Goal: Task Accomplishment & Management: Use online tool/utility

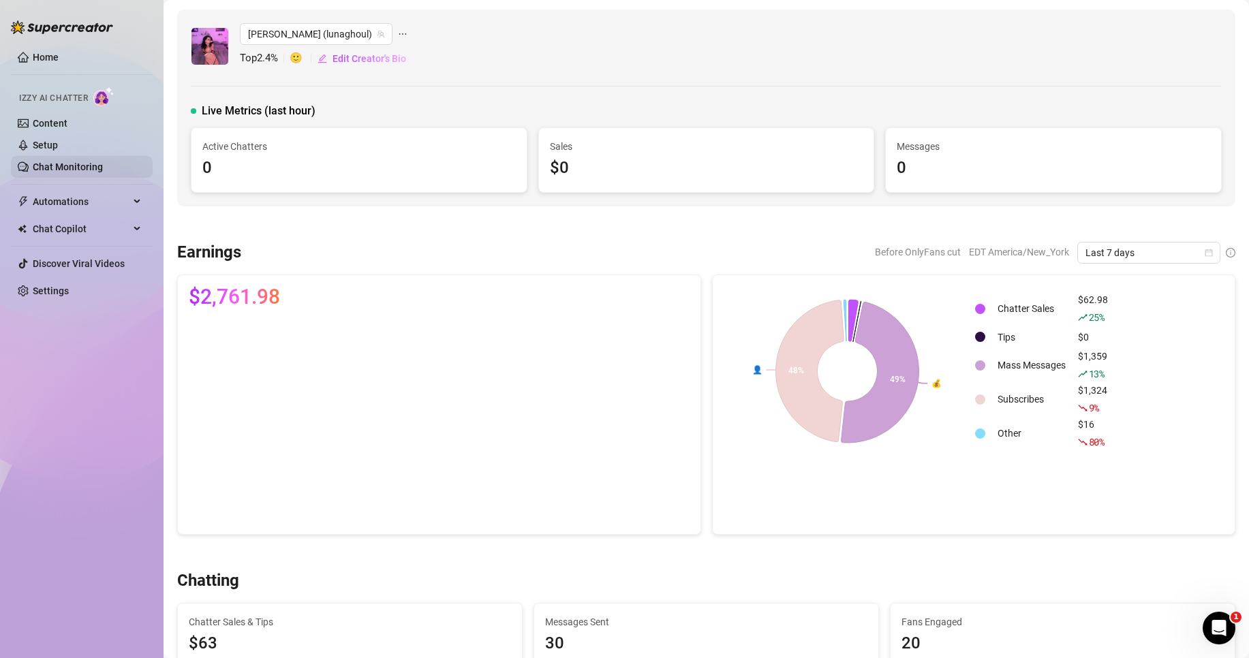
click at [85, 162] on link "Chat Monitoring" at bounding box center [68, 167] width 70 height 11
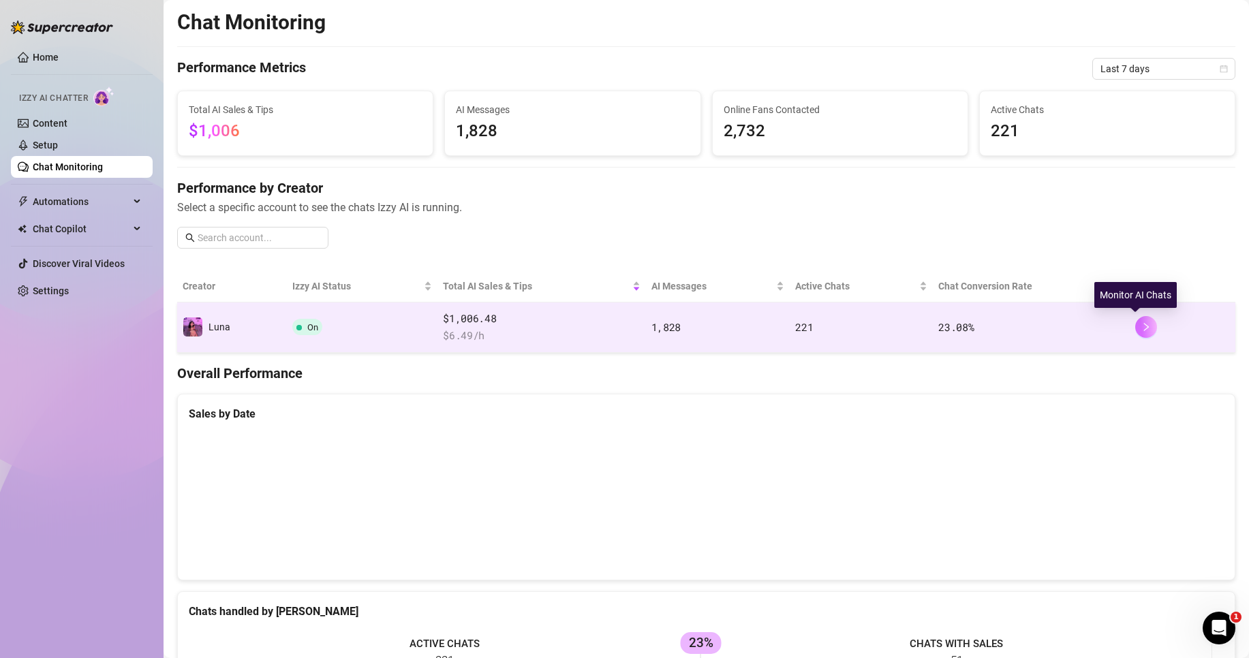
click at [1142, 326] on icon "right" at bounding box center [1147, 327] width 10 height 10
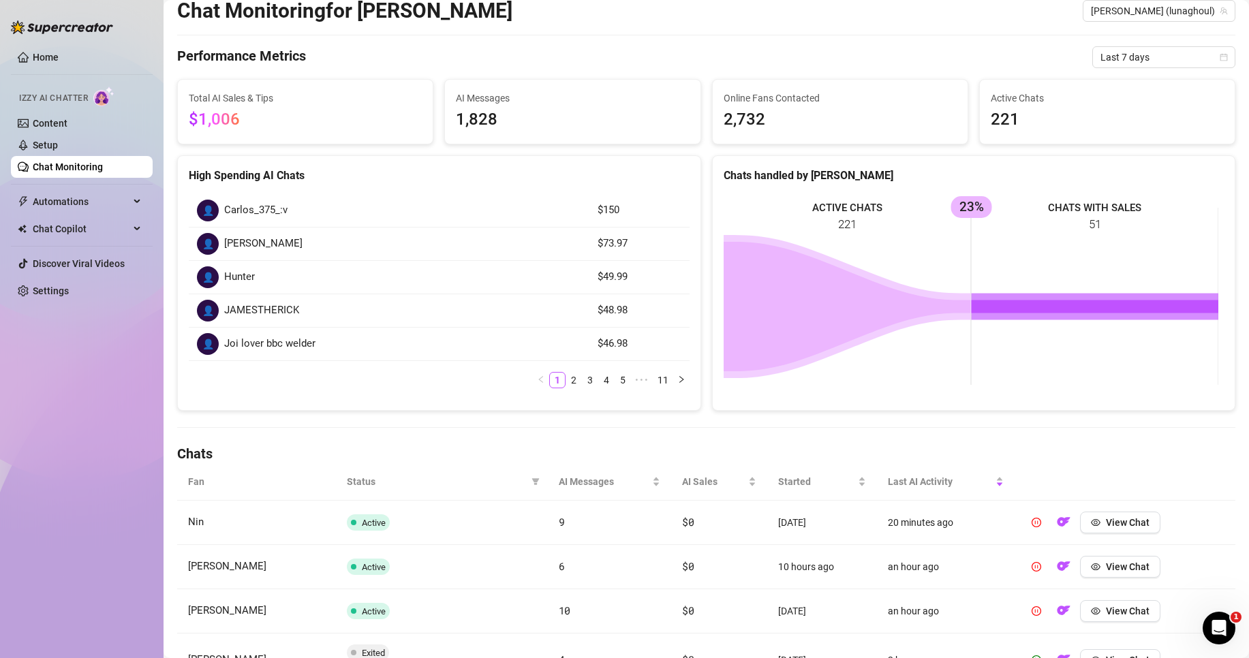
scroll to position [68, 0]
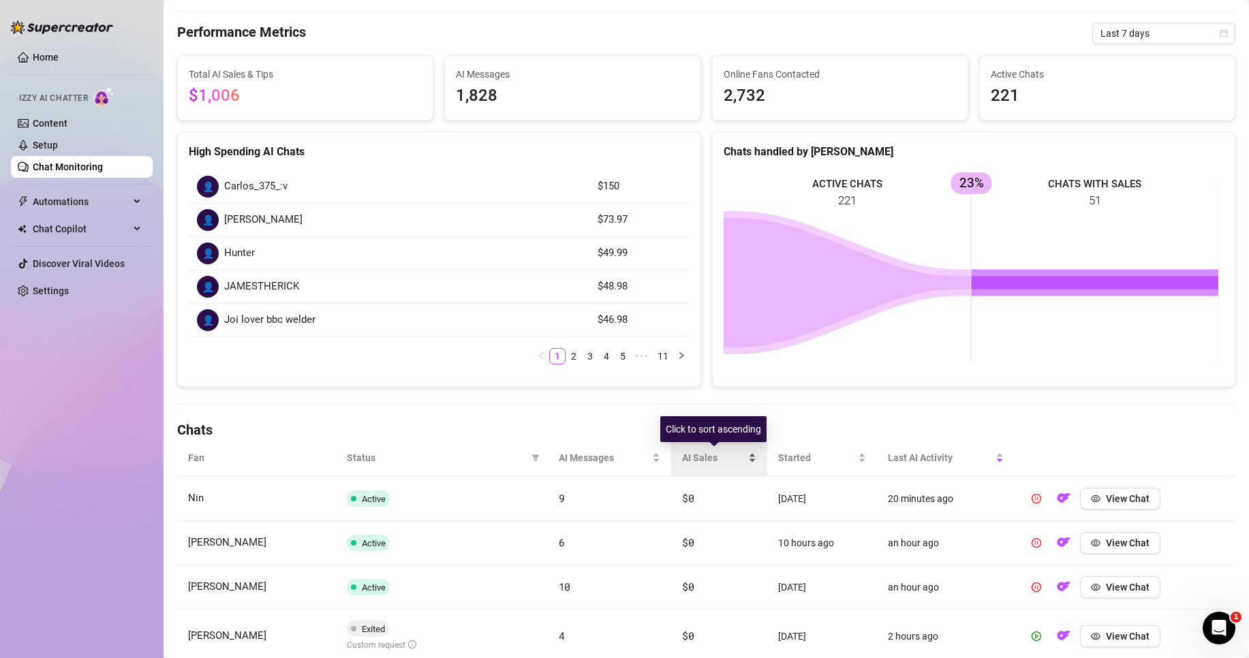
click at [748, 458] on div "AI Sales" at bounding box center [719, 458] width 74 height 15
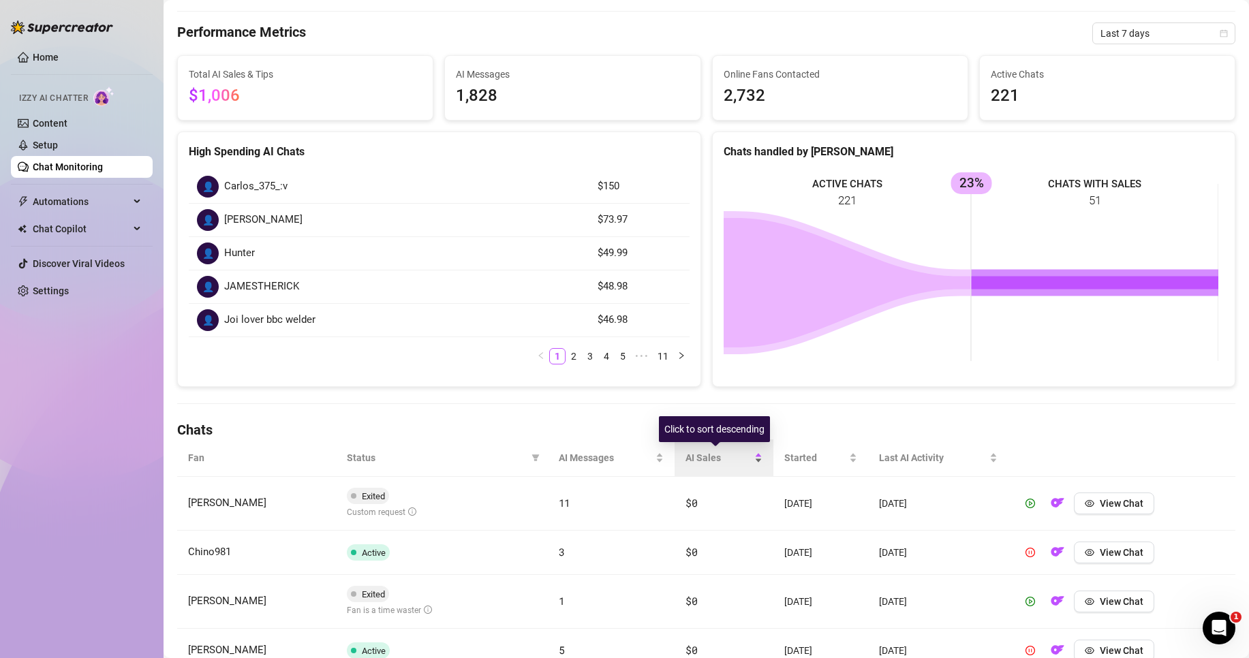
click at [748, 463] on div "AI Sales" at bounding box center [724, 458] width 77 height 15
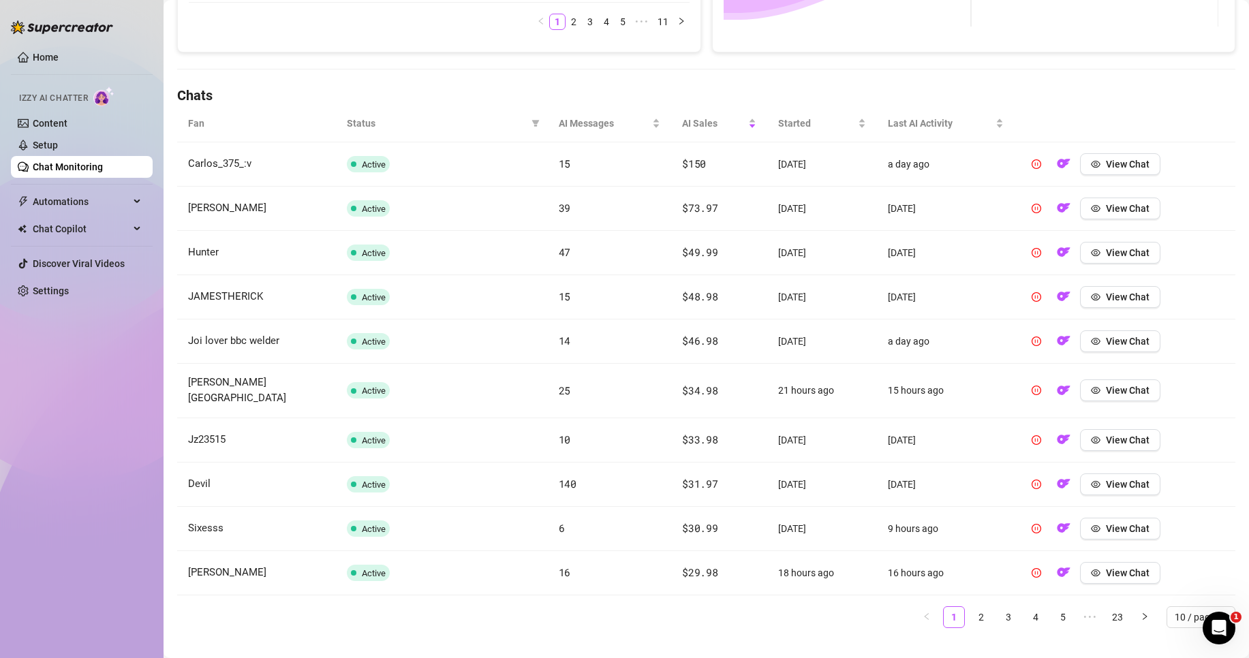
scroll to position [409, 0]
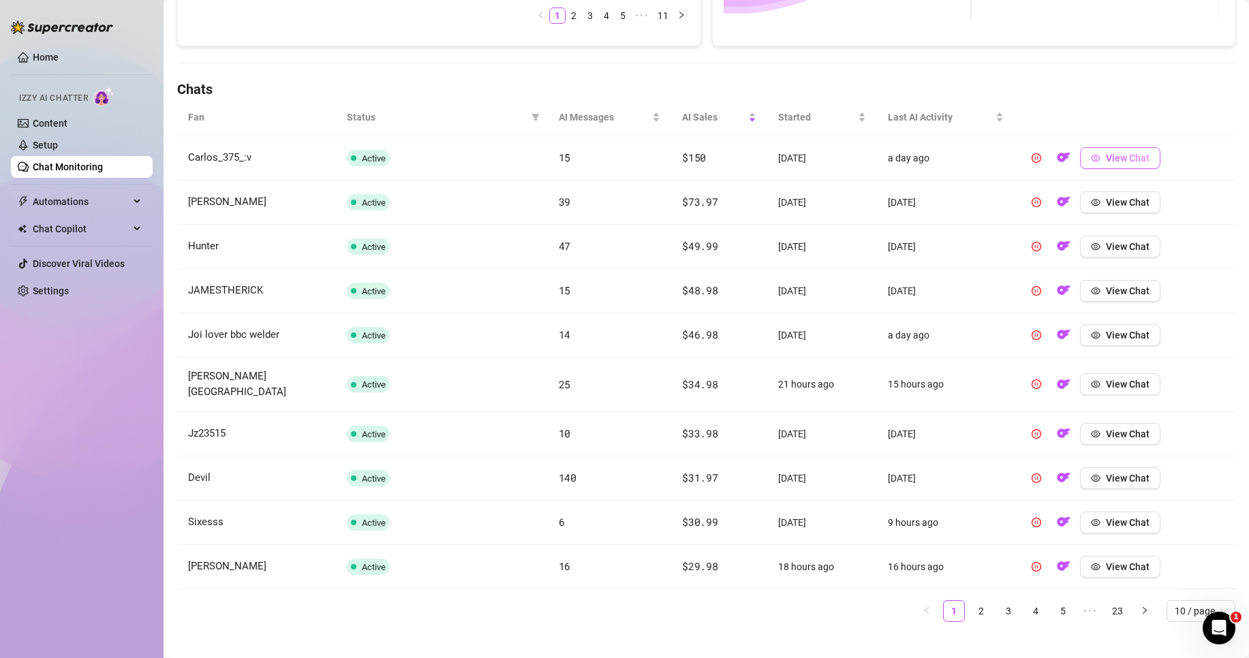
click at [1125, 167] on button "View Chat" at bounding box center [1120, 158] width 80 height 22
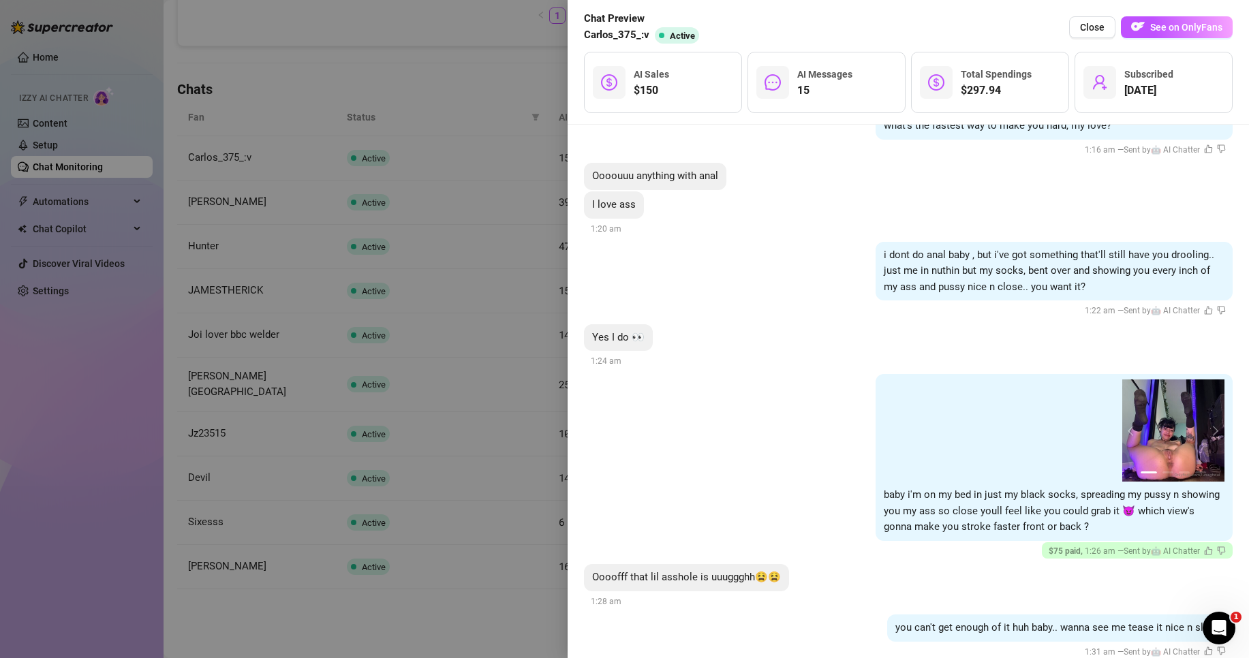
scroll to position [1712, 0]
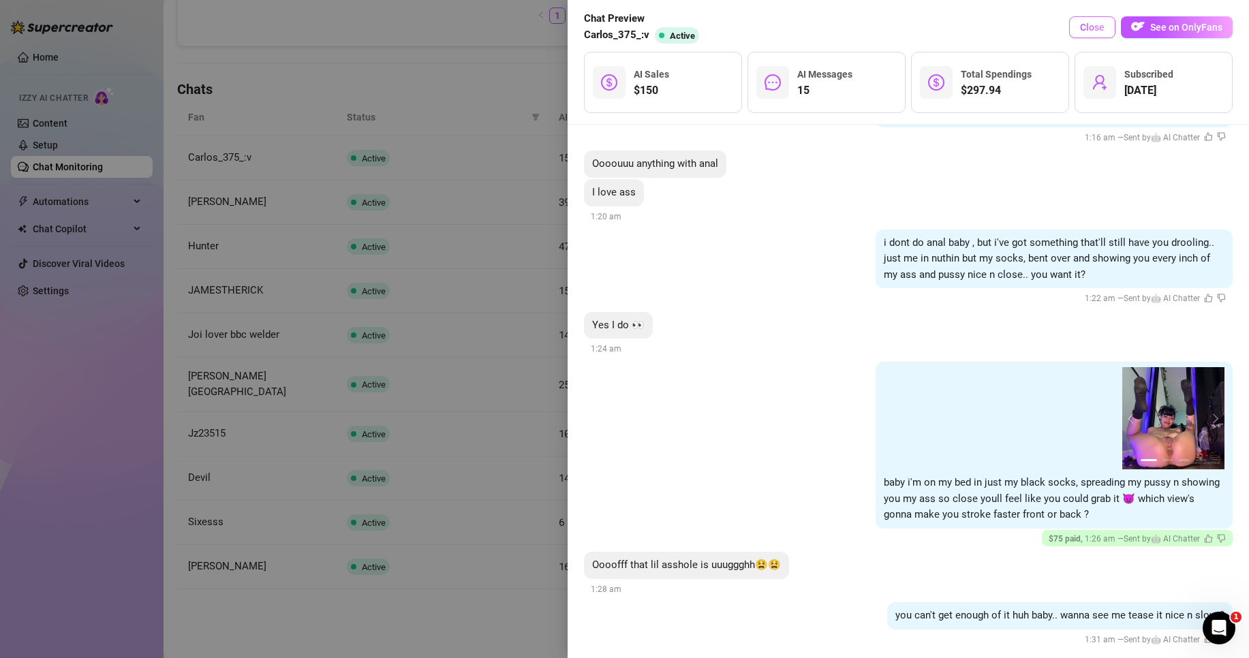
click at [1095, 29] on span "Close" at bounding box center [1092, 27] width 25 height 11
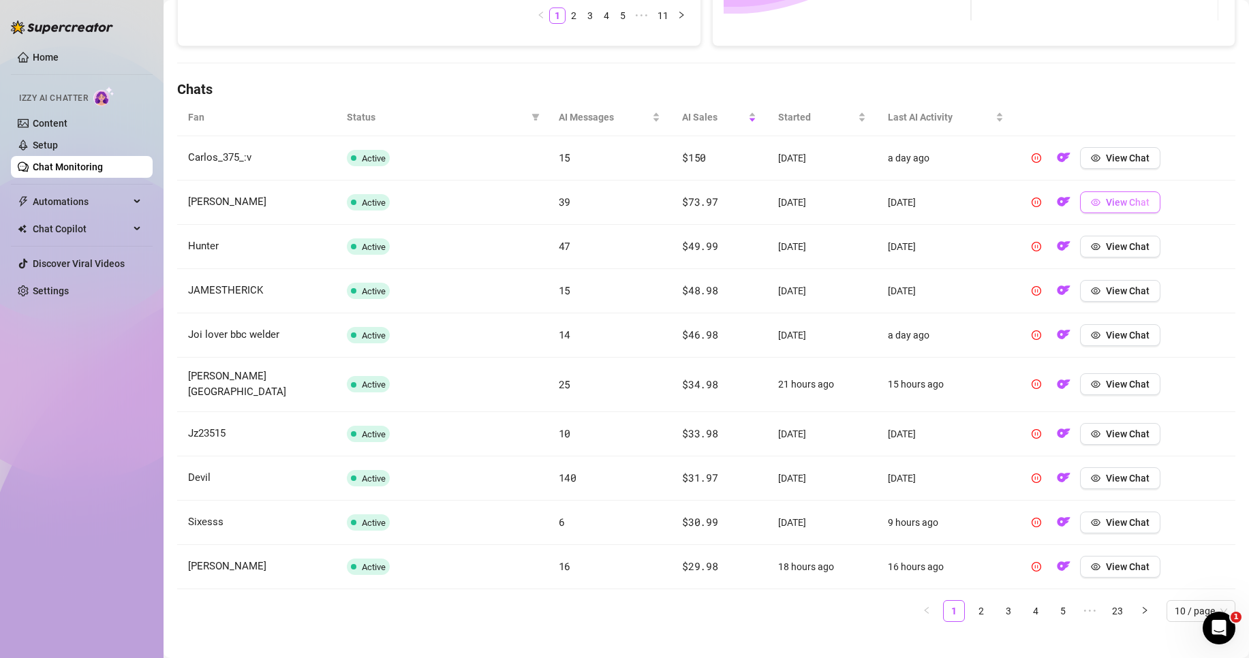
click at [1140, 200] on span "View Chat" at bounding box center [1128, 202] width 44 height 11
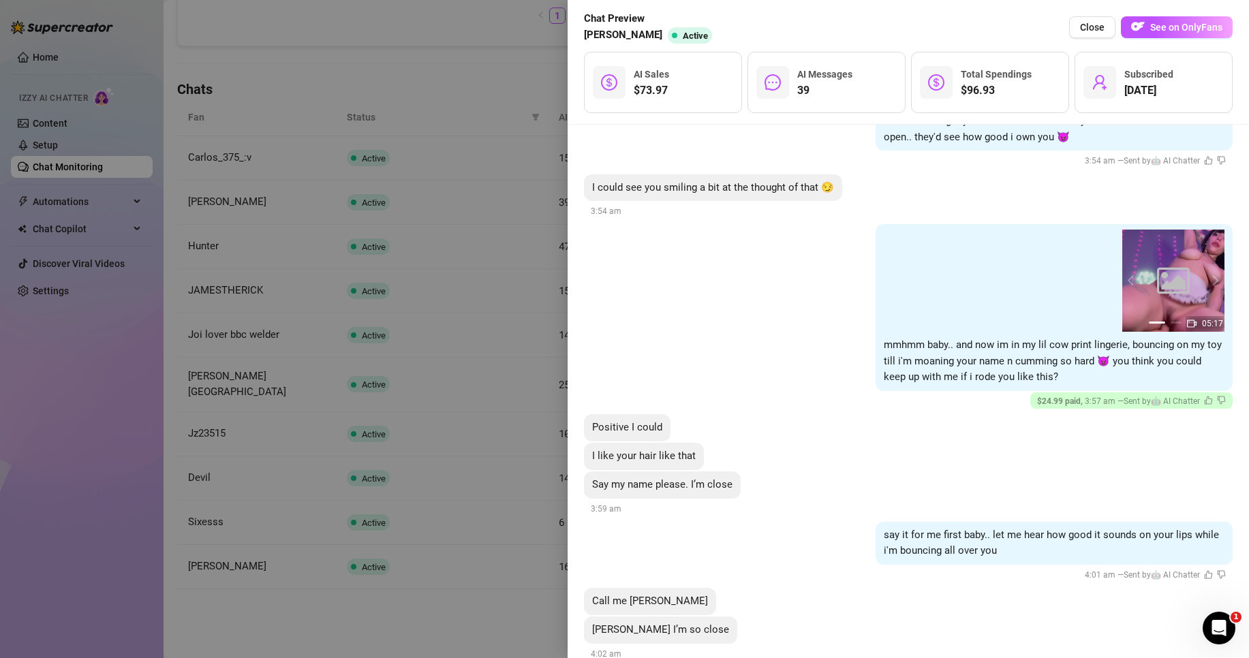
scroll to position [5320, 0]
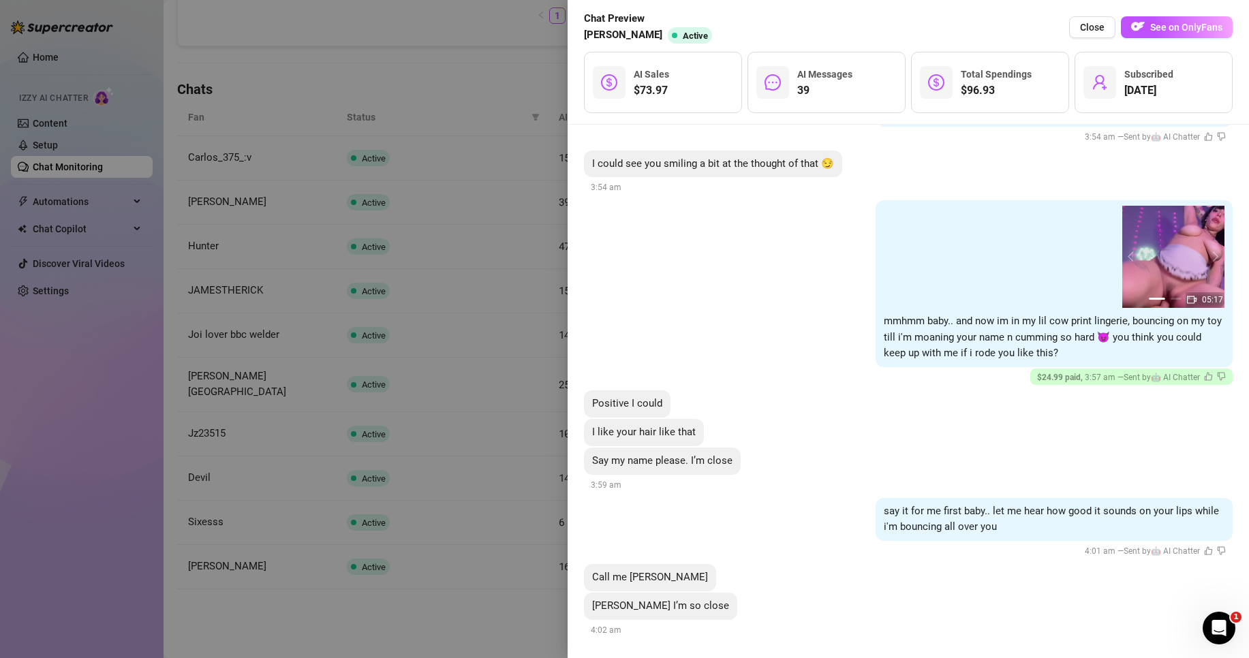
click at [538, 450] on div at bounding box center [624, 329] width 1249 height 658
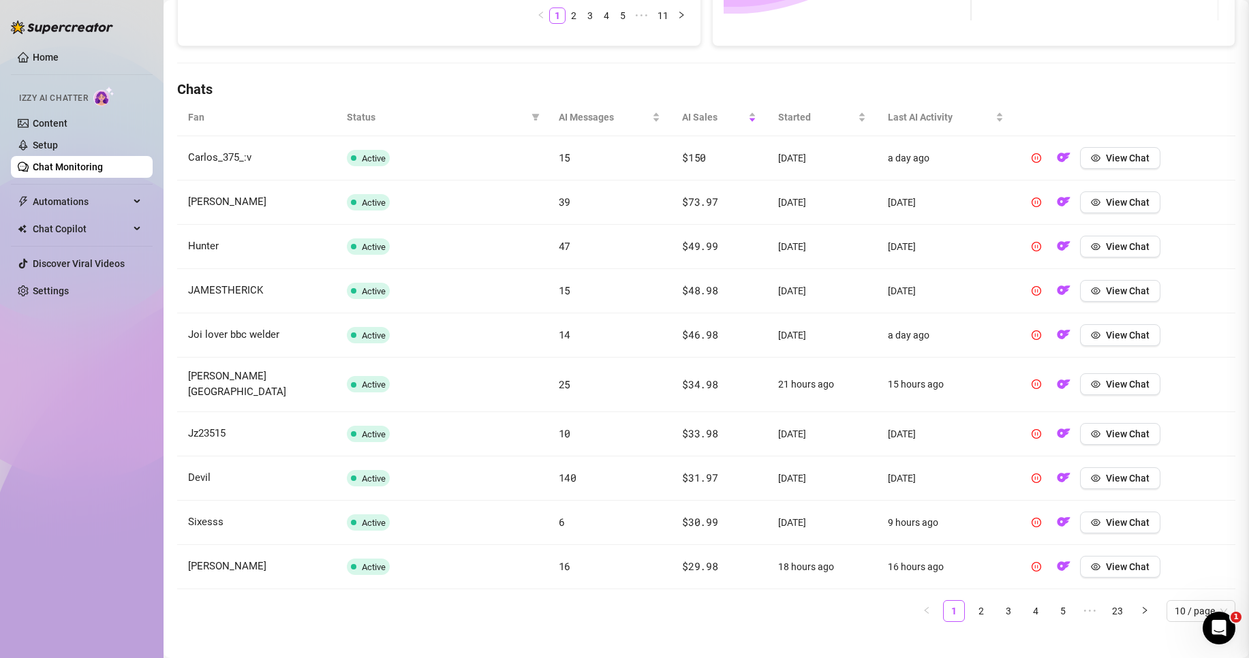
scroll to position [0, 0]
click at [1131, 249] on span "View Chat" at bounding box center [1128, 246] width 44 height 11
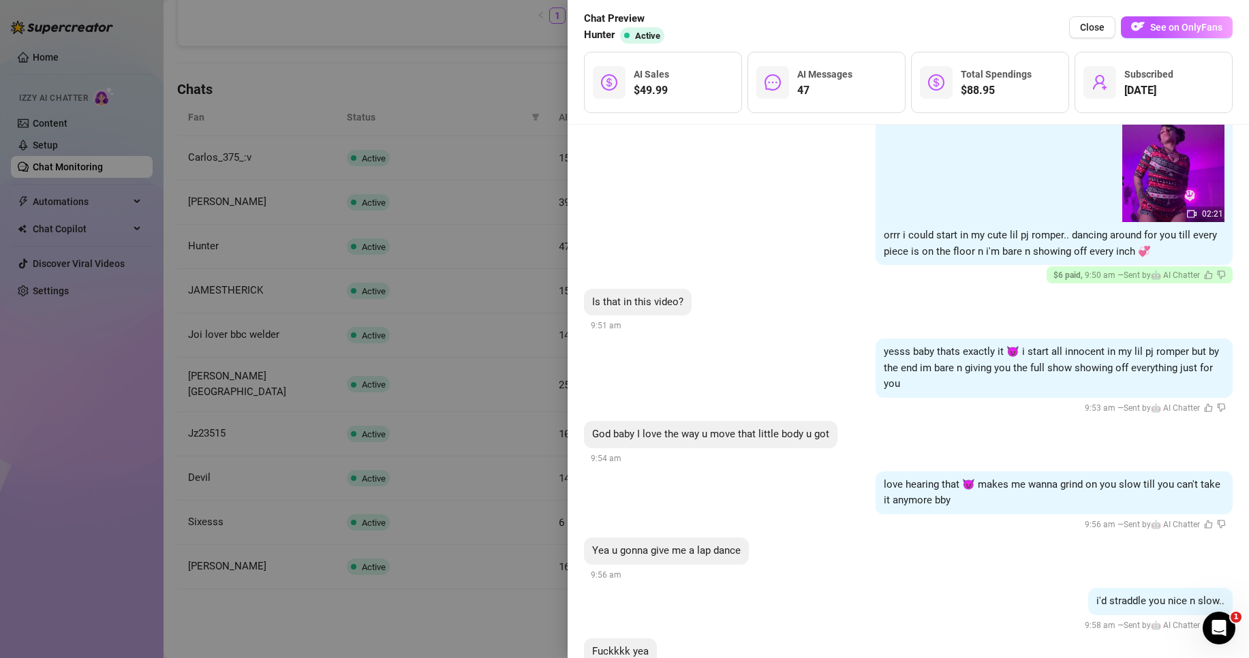
scroll to position [2113, 0]
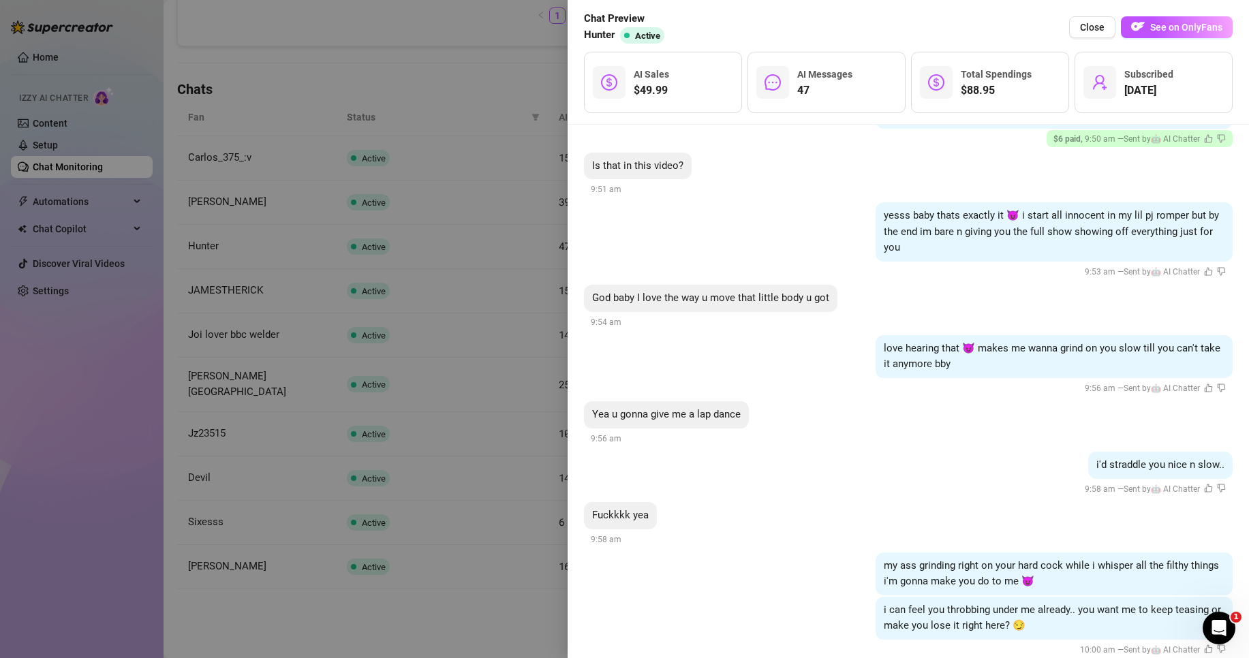
click at [515, 447] on div at bounding box center [624, 329] width 1249 height 658
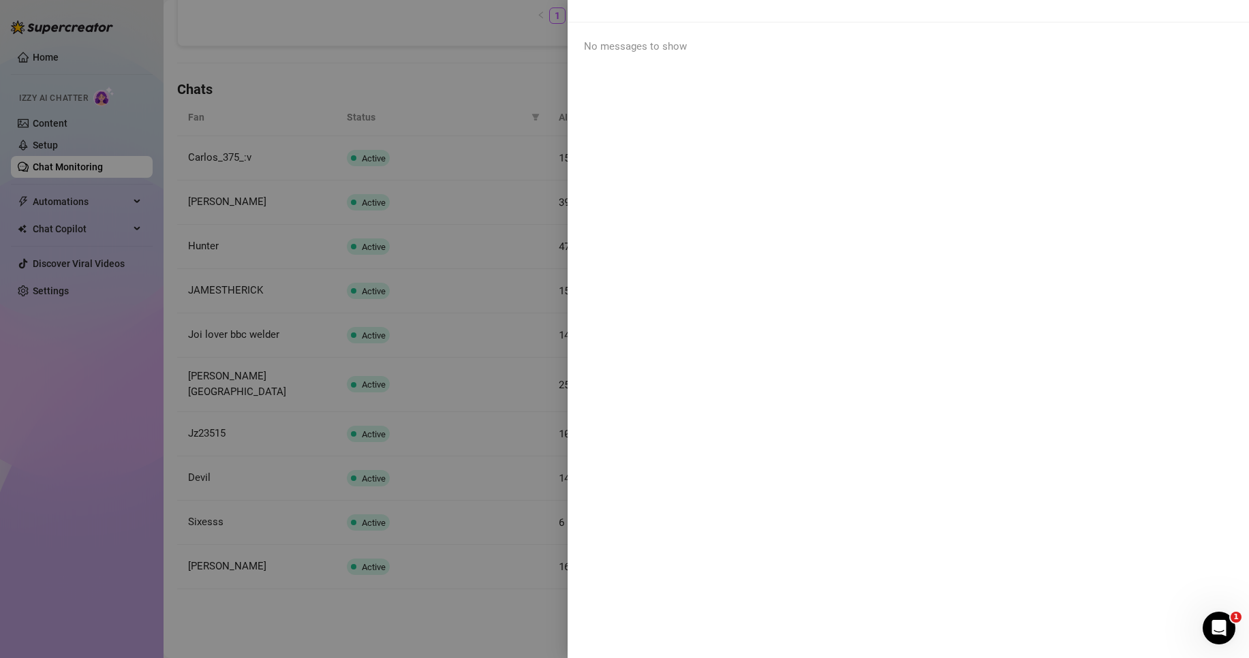
scroll to position [0, 0]
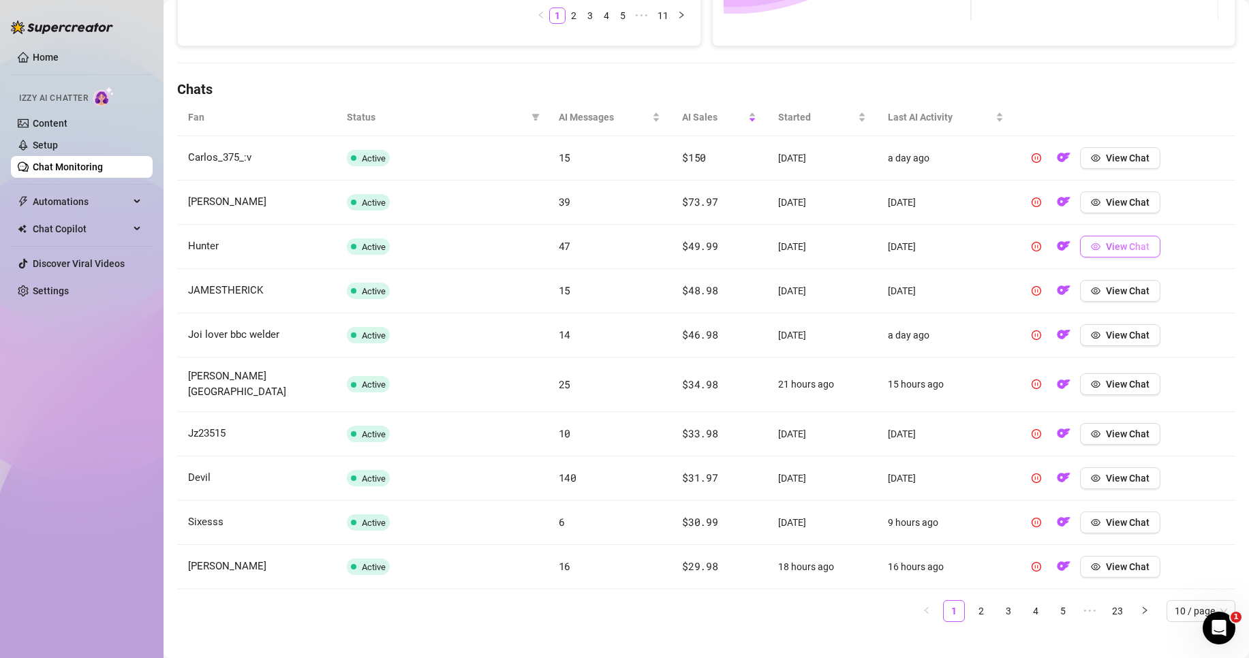
click at [1112, 242] on span "View Chat" at bounding box center [1128, 246] width 44 height 11
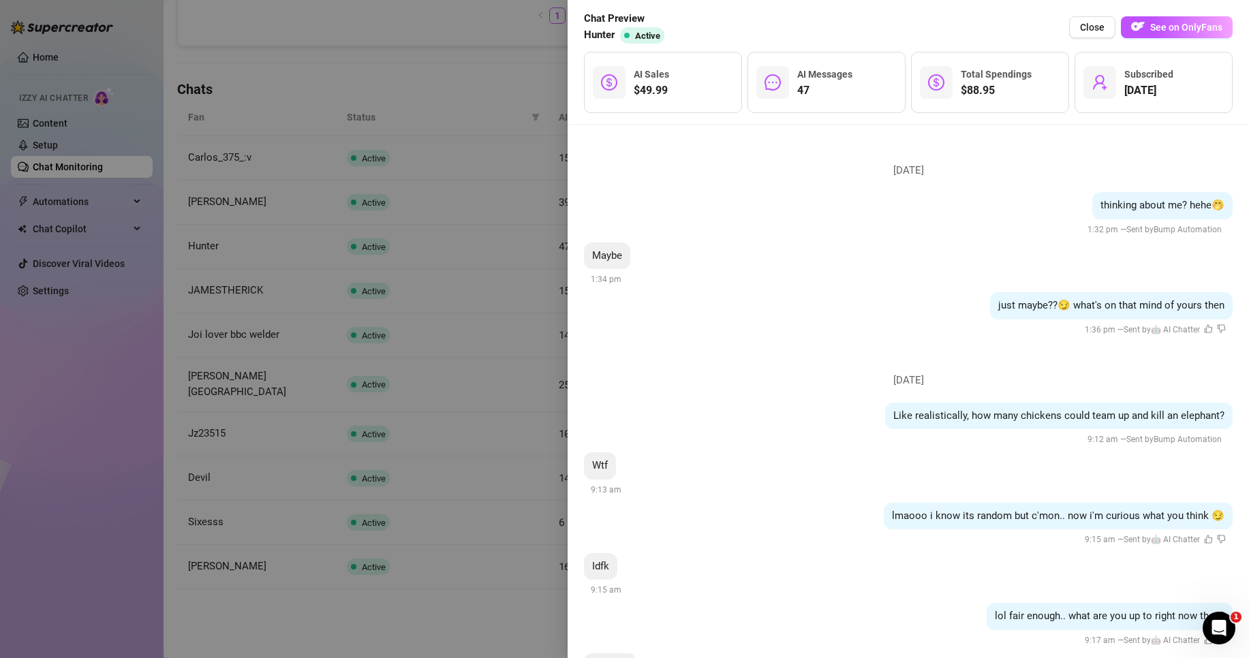
click at [318, 377] on div at bounding box center [624, 329] width 1249 height 658
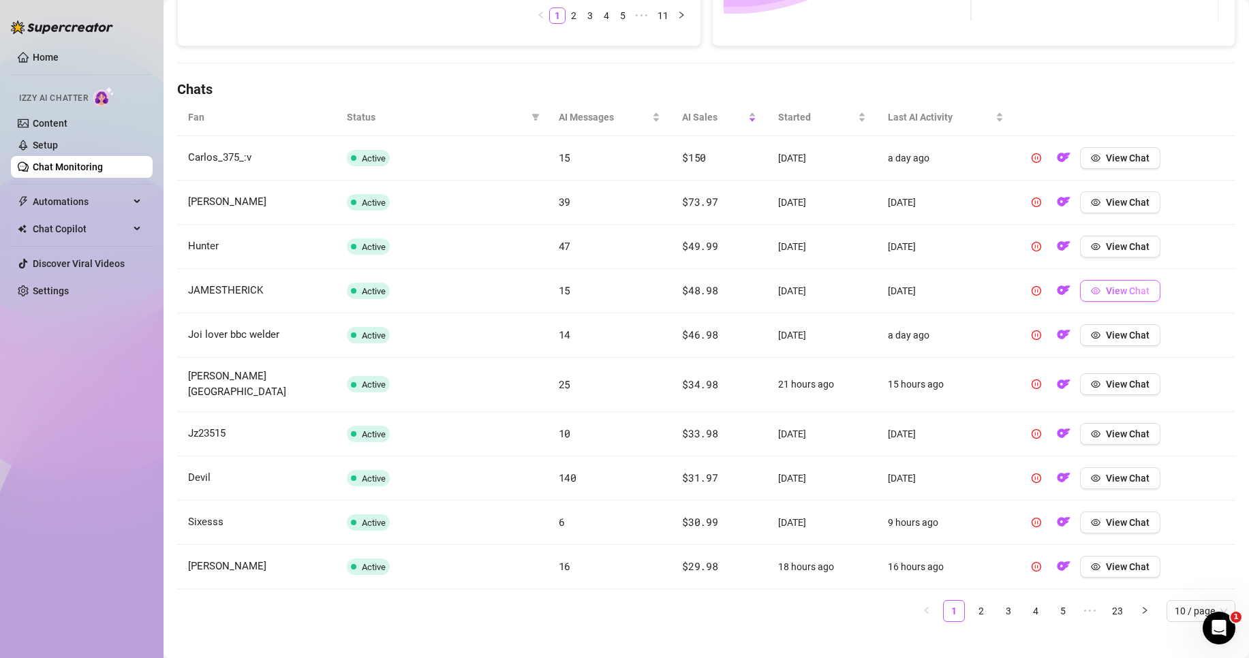
click at [1136, 301] on button "View Chat" at bounding box center [1120, 291] width 80 height 22
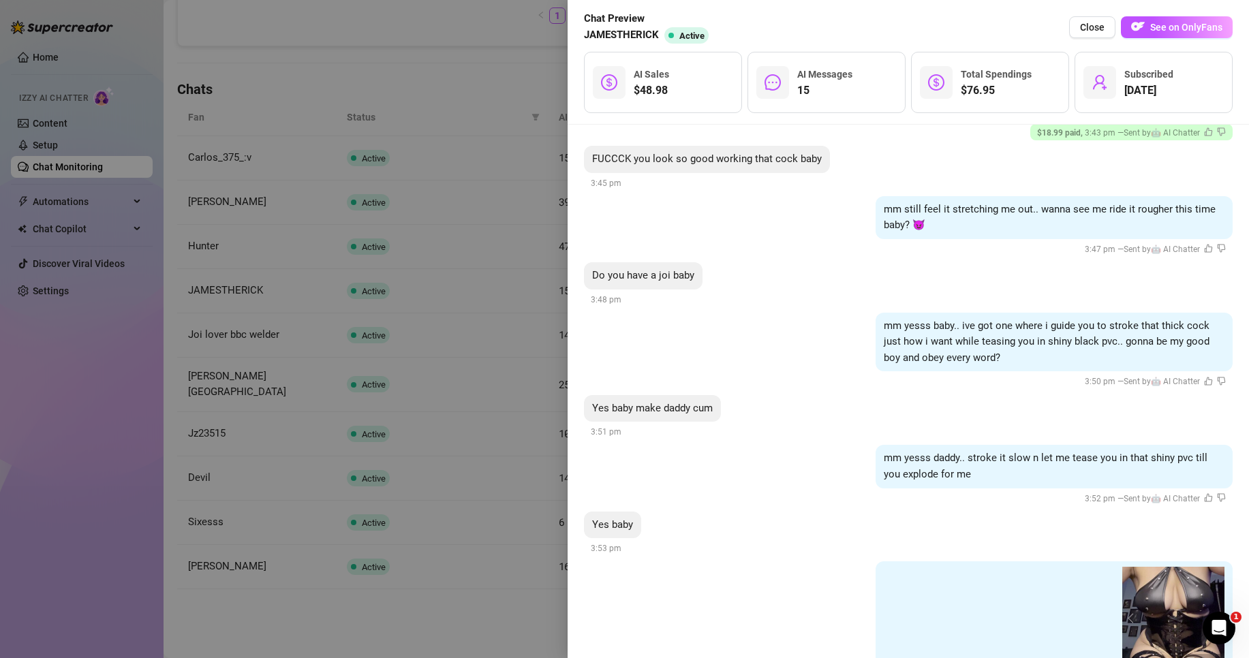
scroll to position [2019, 0]
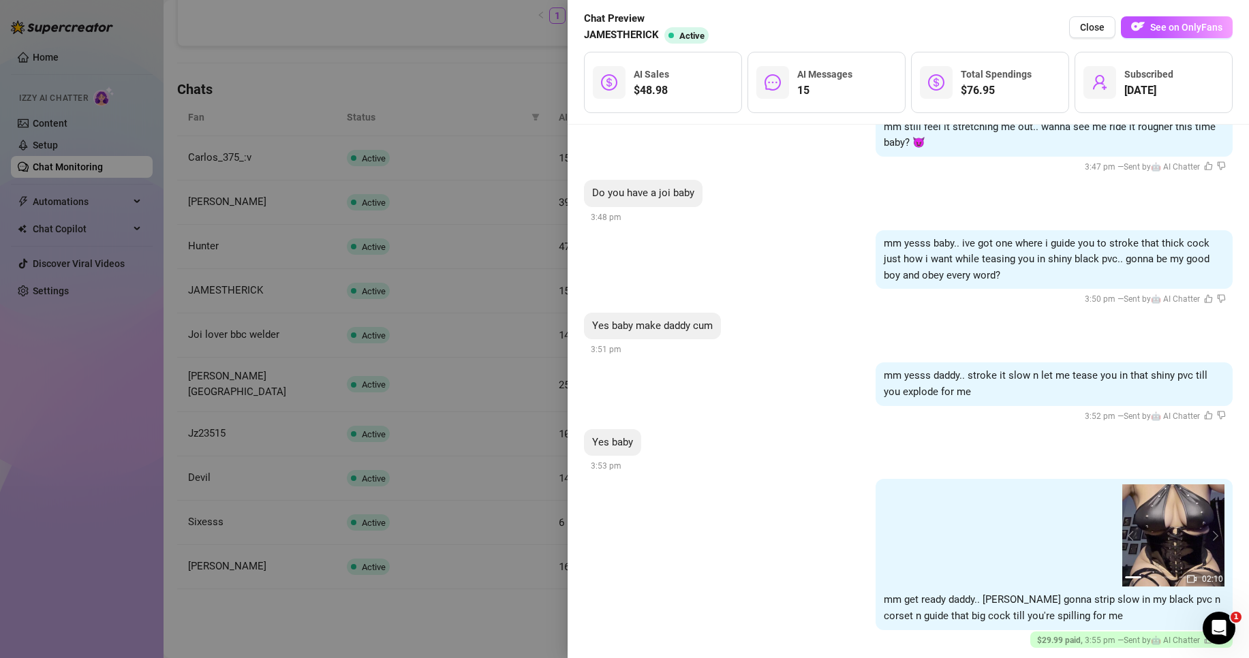
click at [484, 356] on div at bounding box center [624, 329] width 1249 height 658
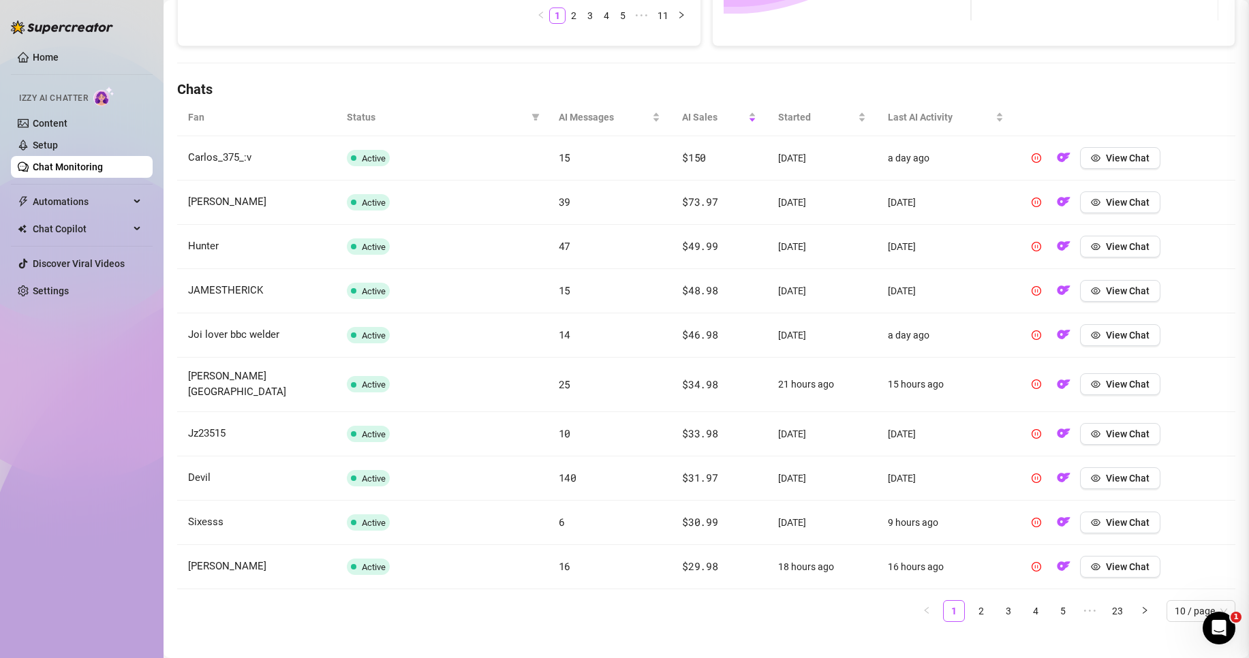
scroll to position [0, 0]
click at [484, 356] on div at bounding box center [624, 329] width 1249 height 658
click at [1108, 334] on span "View Chat" at bounding box center [1128, 335] width 44 height 11
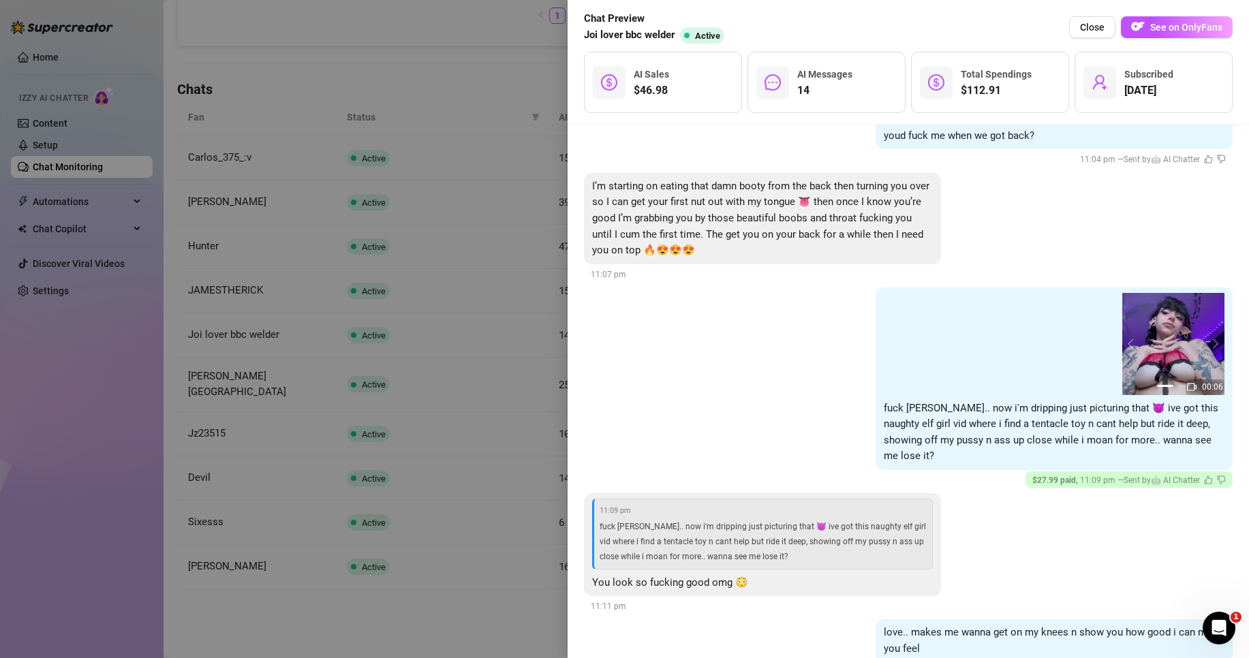
scroll to position [1875, 0]
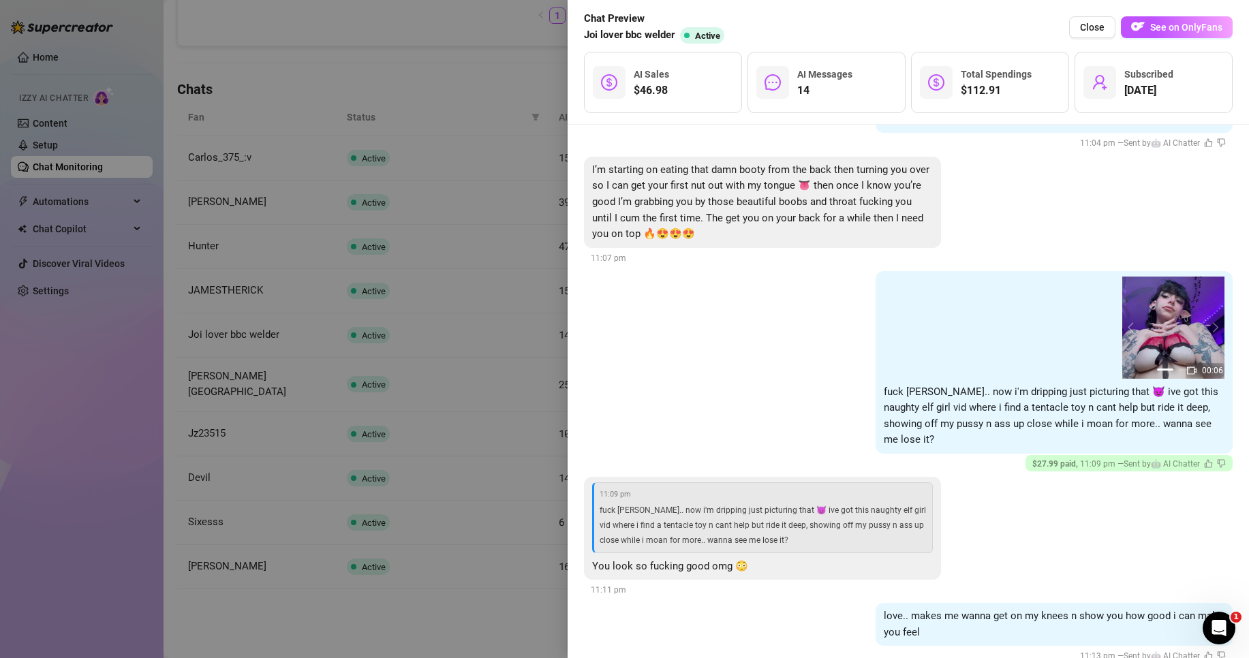
click at [476, 407] on div at bounding box center [624, 329] width 1249 height 658
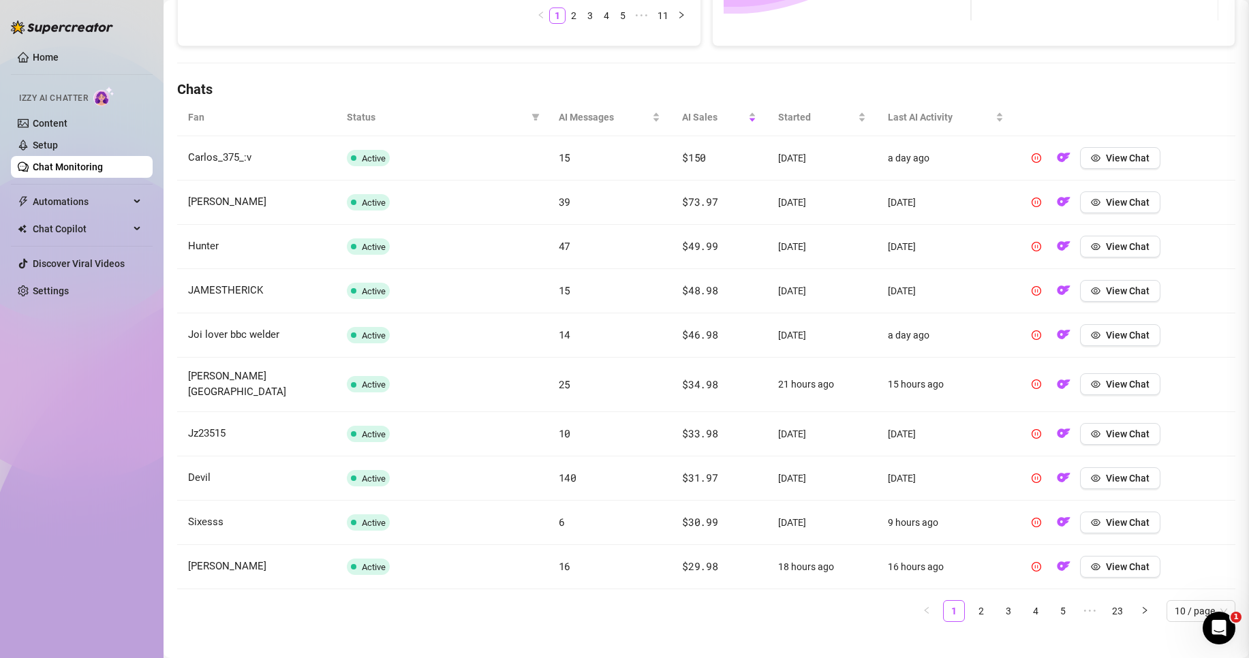
click at [476, 405] on div at bounding box center [624, 329] width 1249 height 658
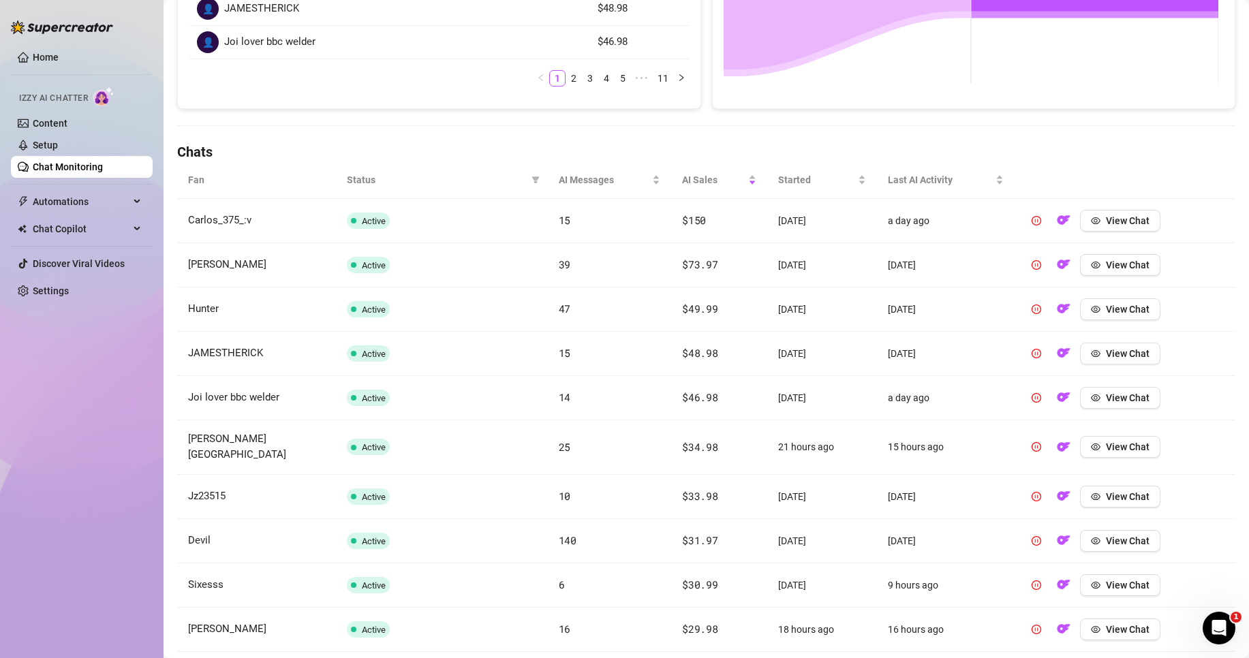
scroll to position [414, 0]
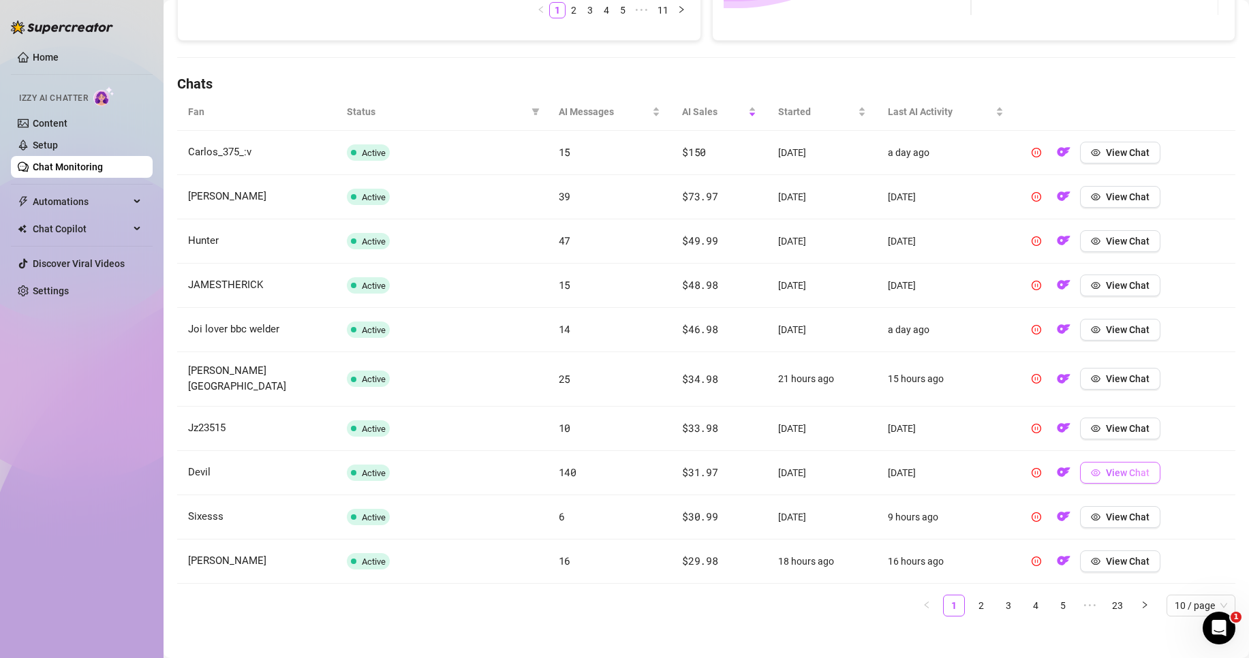
click at [1090, 462] on button "View Chat" at bounding box center [1120, 473] width 80 height 22
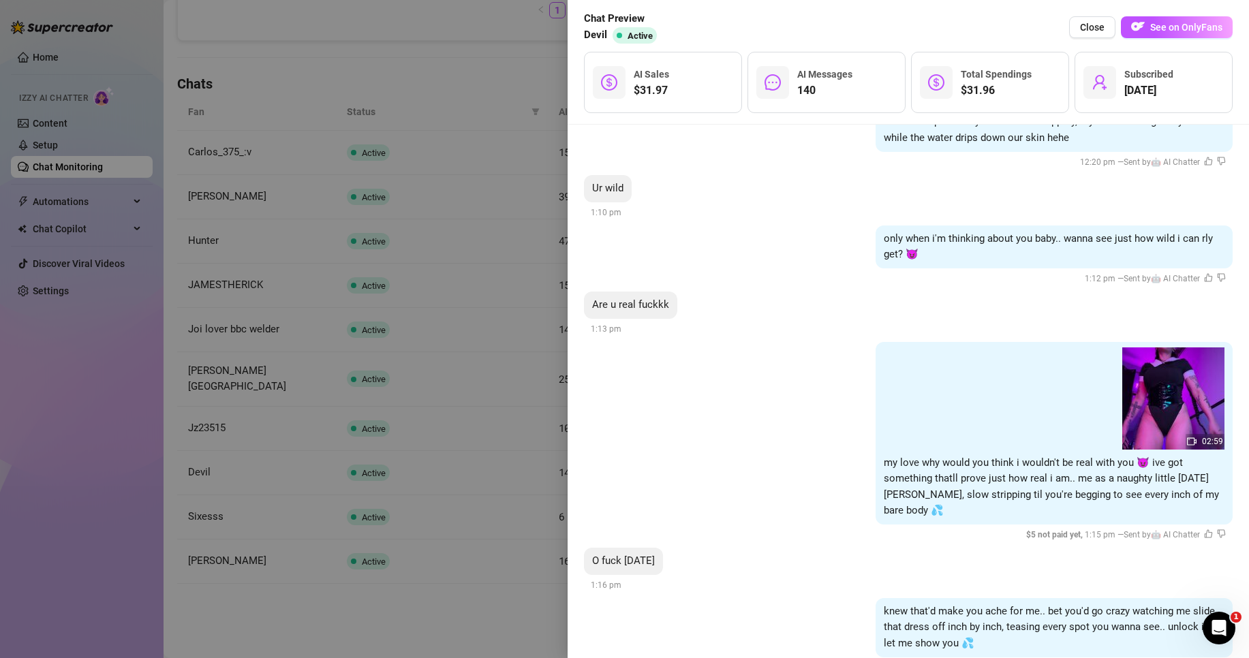
scroll to position [12825, 0]
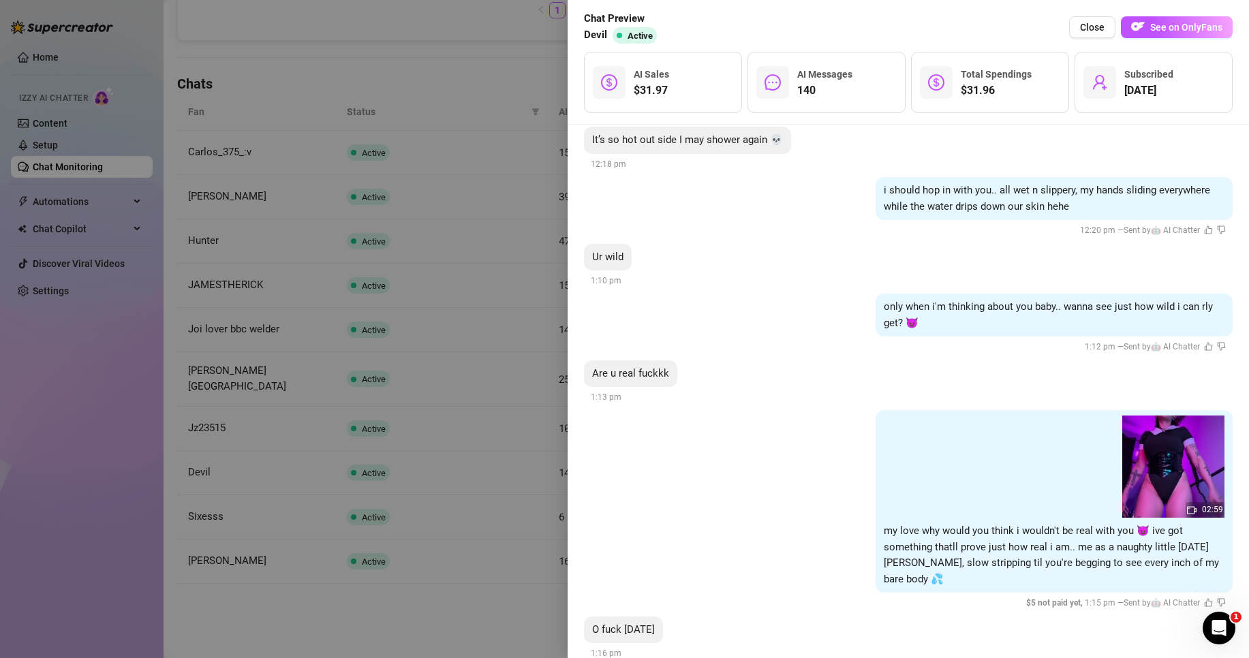
click at [474, 371] on div at bounding box center [624, 329] width 1249 height 658
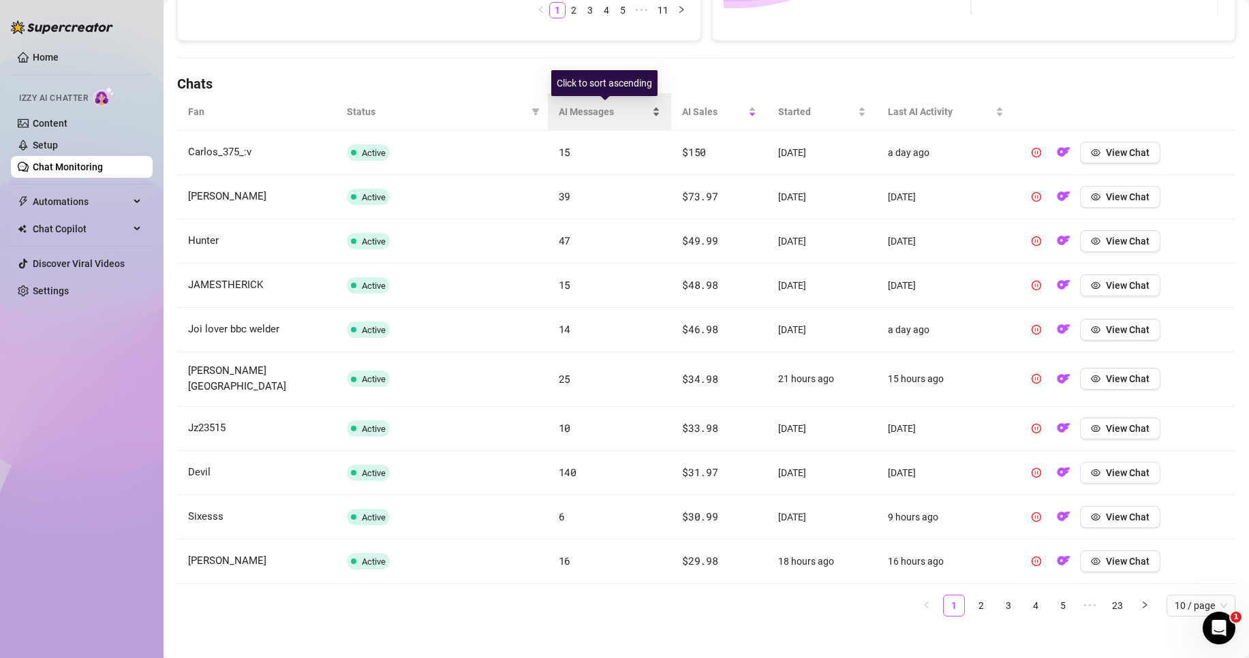
click at [654, 112] on div "AI Messages" at bounding box center [610, 111] width 102 height 15
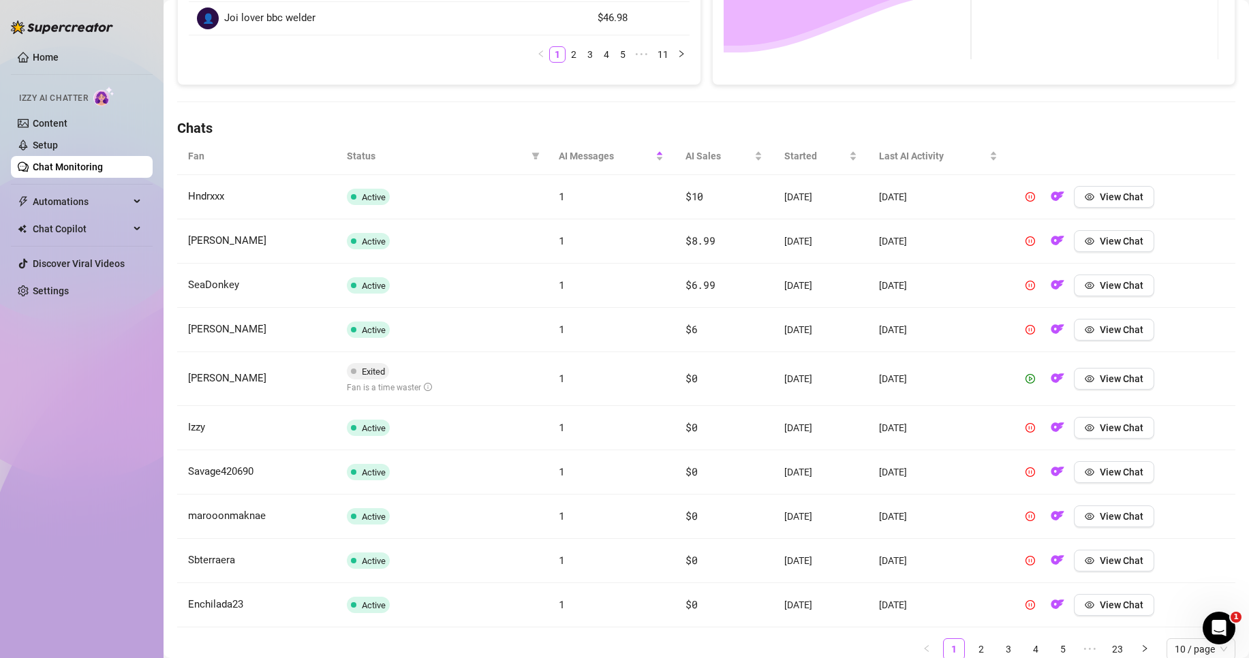
scroll to position [346, 0]
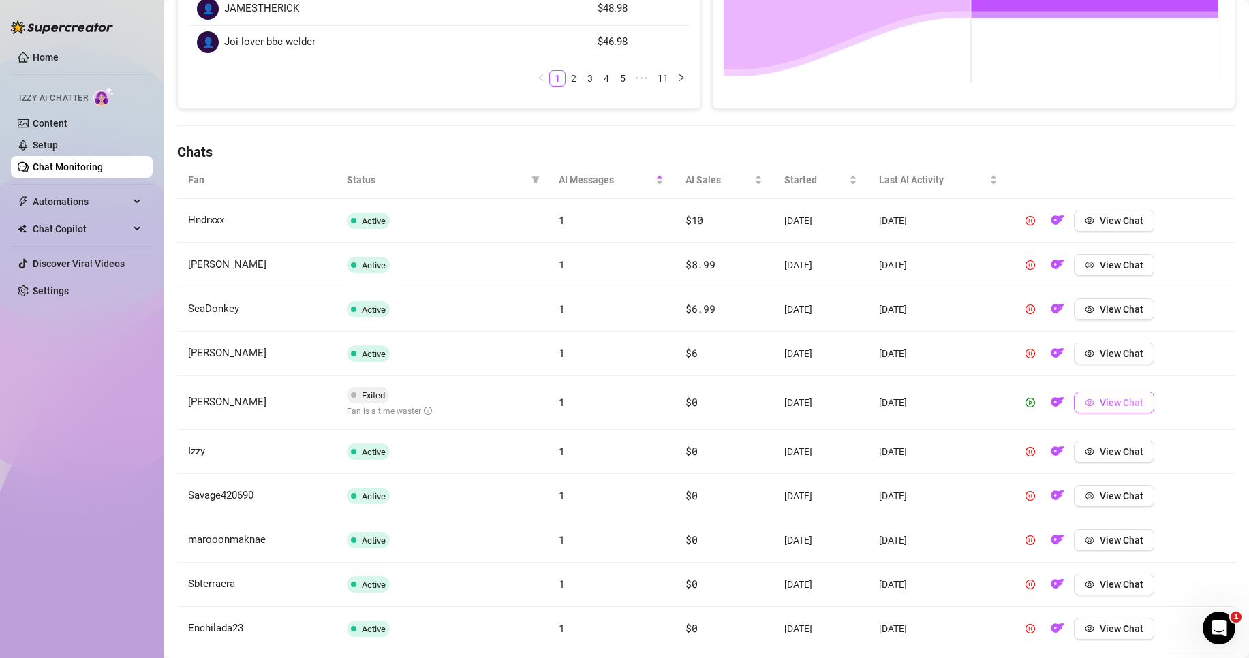
click at [1123, 402] on span "View Chat" at bounding box center [1122, 402] width 44 height 11
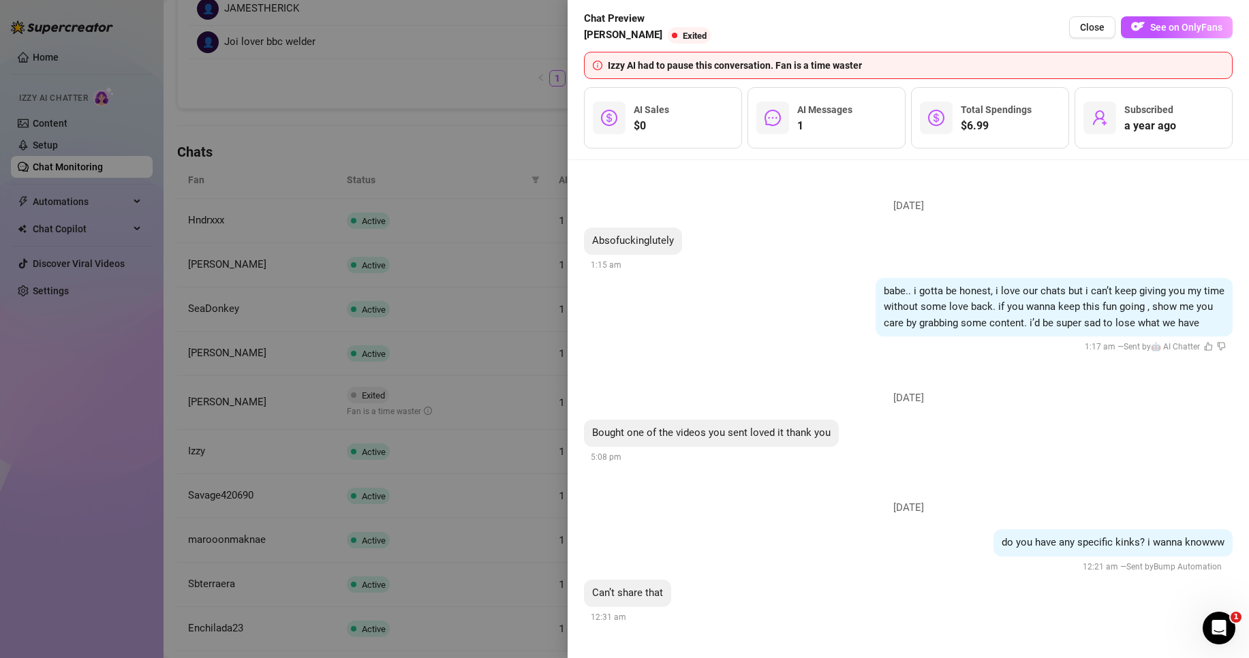
click at [356, 393] on div at bounding box center [624, 329] width 1249 height 658
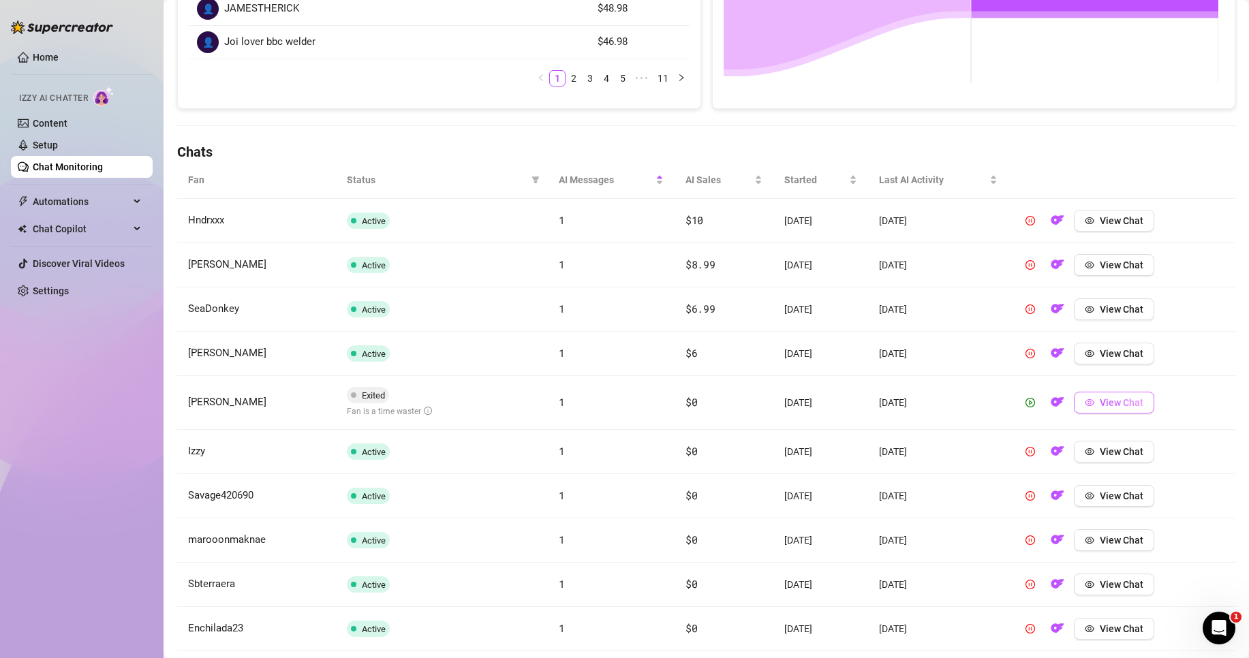
click at [1110, 399] on span "View Chat" at bounding box center [1122, 402] width 44 height 11
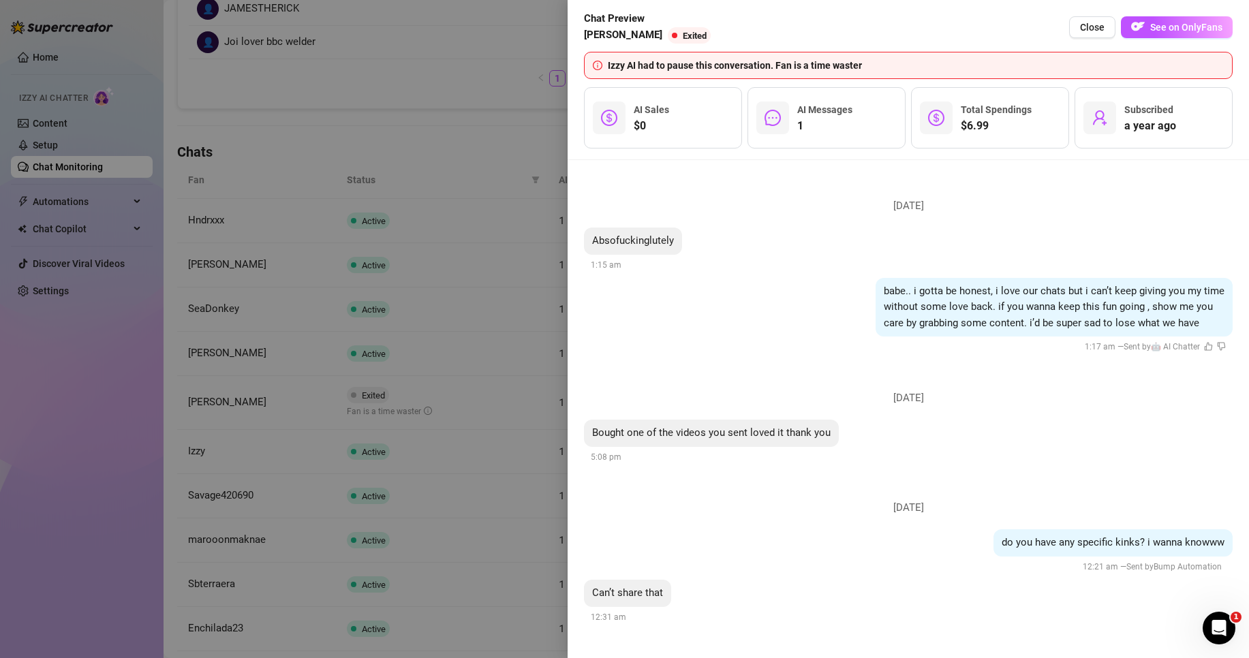
click at [829, 303] on div "babe.. i gotta be honest, i love our chats but i can’t keep giving you my time …" at bounding box center [908, 316] width 649 height 77
click at [988, 401] on li "Friday, August 15 Bought one of the videos you sent loved it thank you 5:08 pm" at bounding box center [908, 424] width 649 height 110
click at [512, 511] on div at bounding box center [624, 329] width 1249 height 658
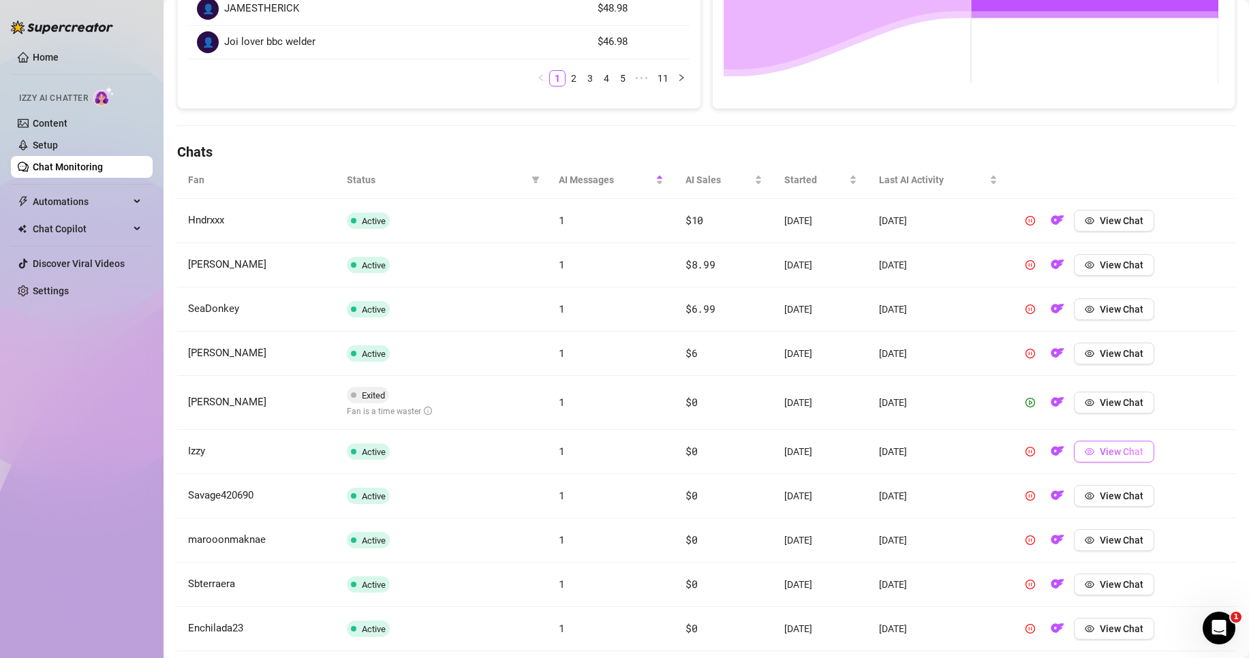
click at [1125, 454] on span "View Chat" at bounding box center [1122, 451] width 44 height 11
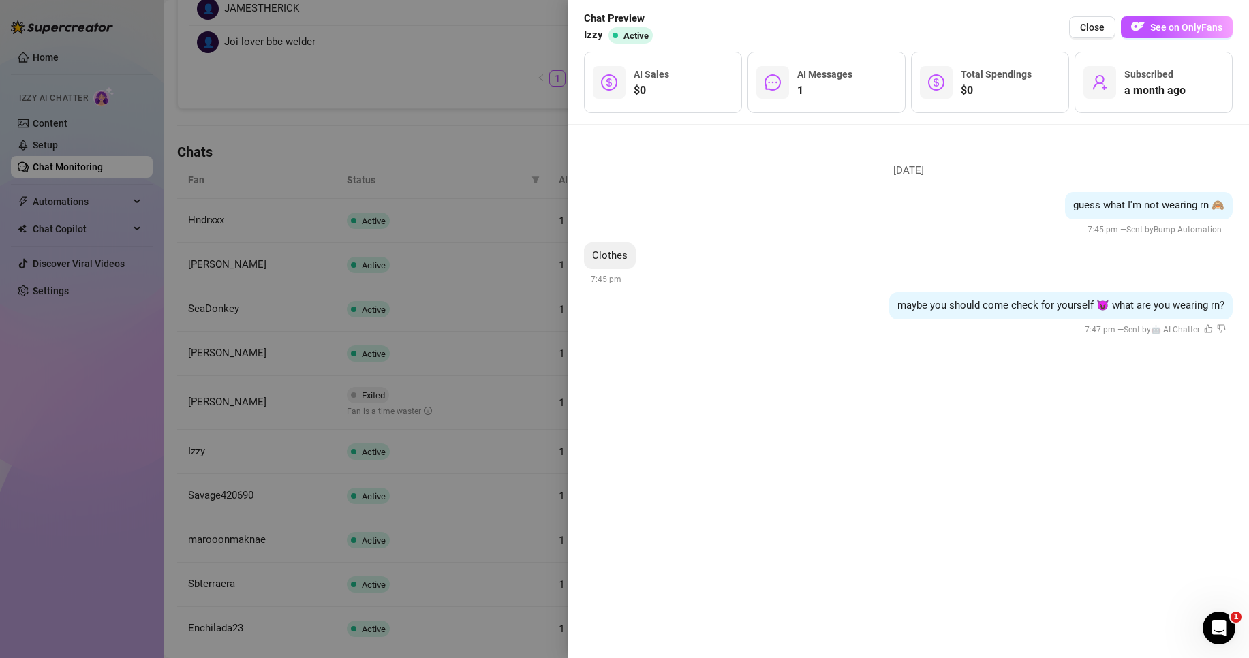
click at [476, 450] on div at bounding box center [624, 329] width 1249 height 658
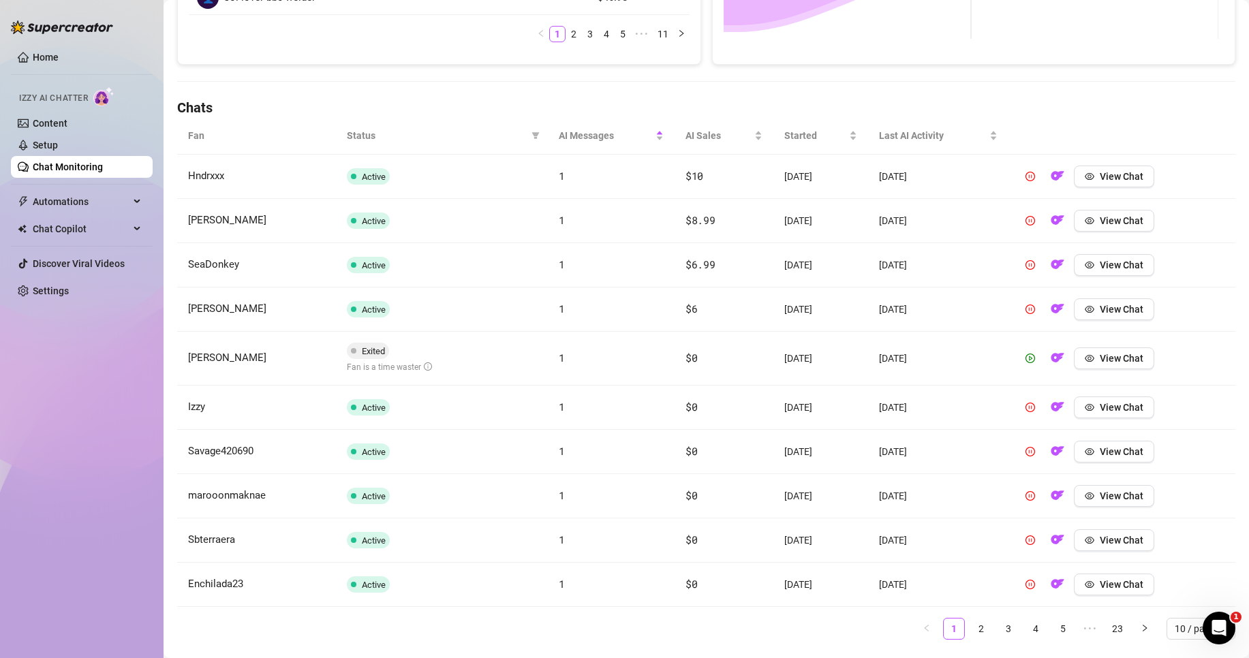
scroll to position [414, 0]
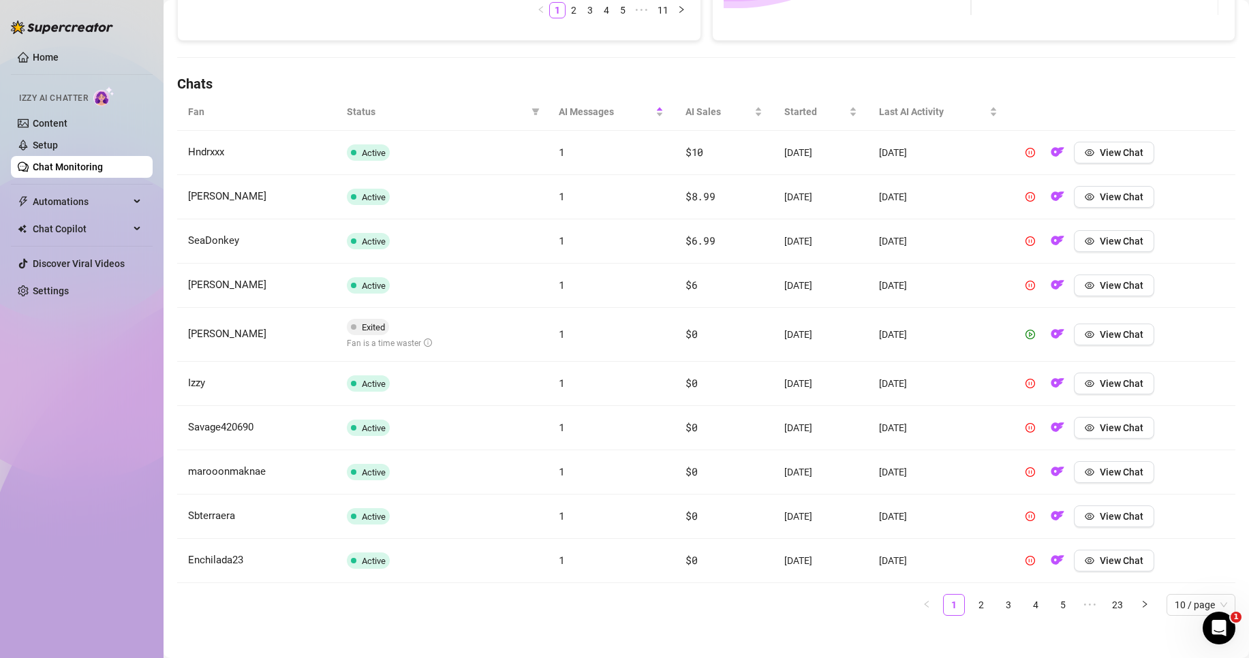
drag, startPoint x: 776, startPoint y: 429, endPoint x: 817, endPoint y: 440, distance: 41.7
click at [817, 440] on td "6 days ago" at bounding box center [821, 428] width 95 height 44
drag, startPoint x: 820, startPoint y: 428, endPoint x: 785, endPoint y: 434, distance: 35.2
click at [785, 434] on td "6 days ago" at bounding box center [821, 428] width 95 height 44
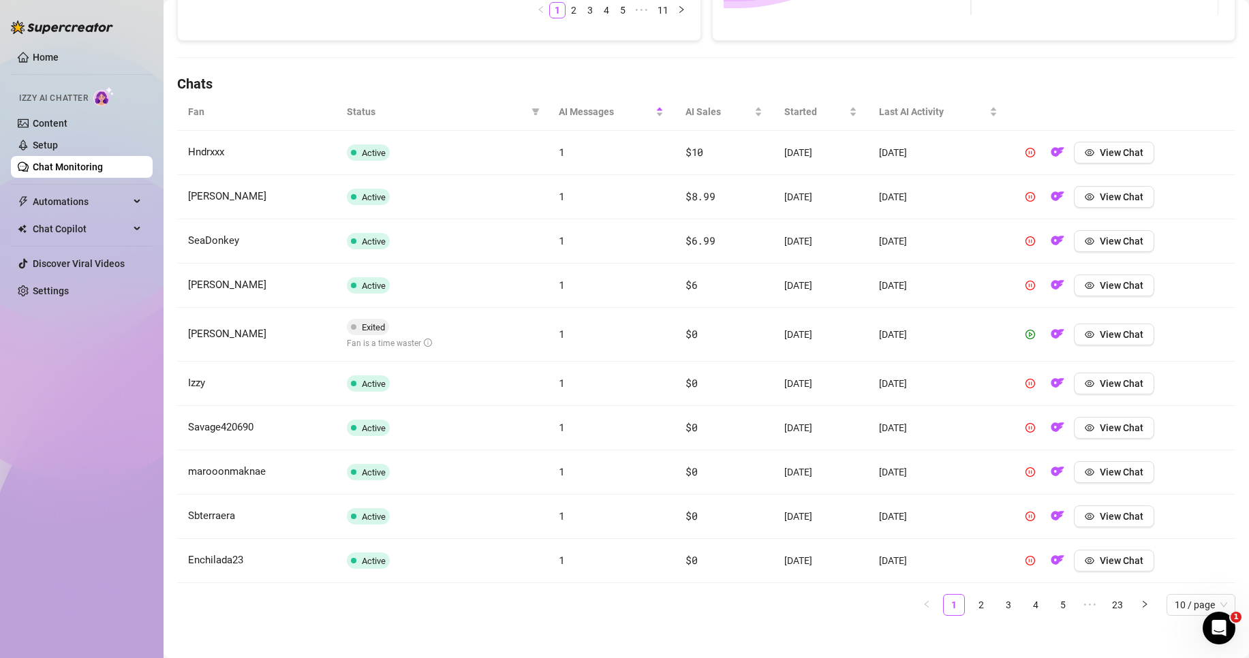
click at [785, 434] on td "6 days ago" at bounding box center [821, 428] width 95 height 44
drag, startPoint x: 780, startPoint y: 431, endPoint x: 819, endPoint y: 434, distance: 38.3
click at [819, 434] on td "6 days ago" at bounding box center [821, 428] width 95 height 44
click at [1087, 468] on icon "eye" at bounding box center [1090, 473] width 10 height 10
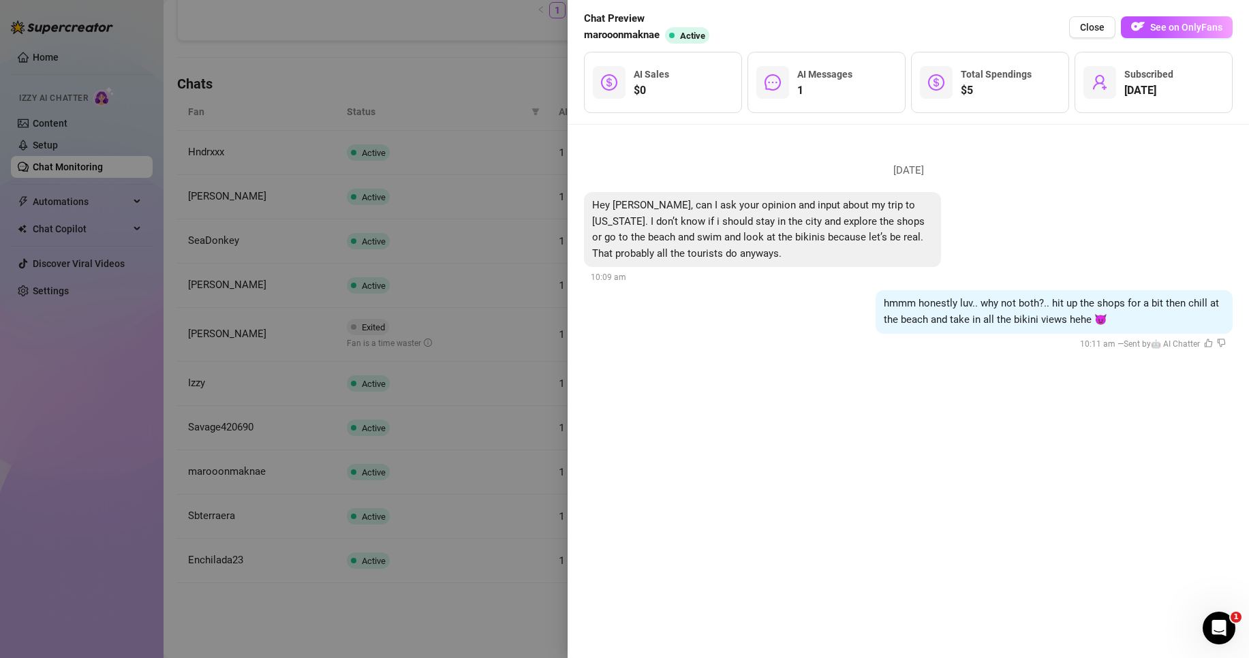
click at [520, 415] on div at bounding box center [624, 329] width 1249 height 658
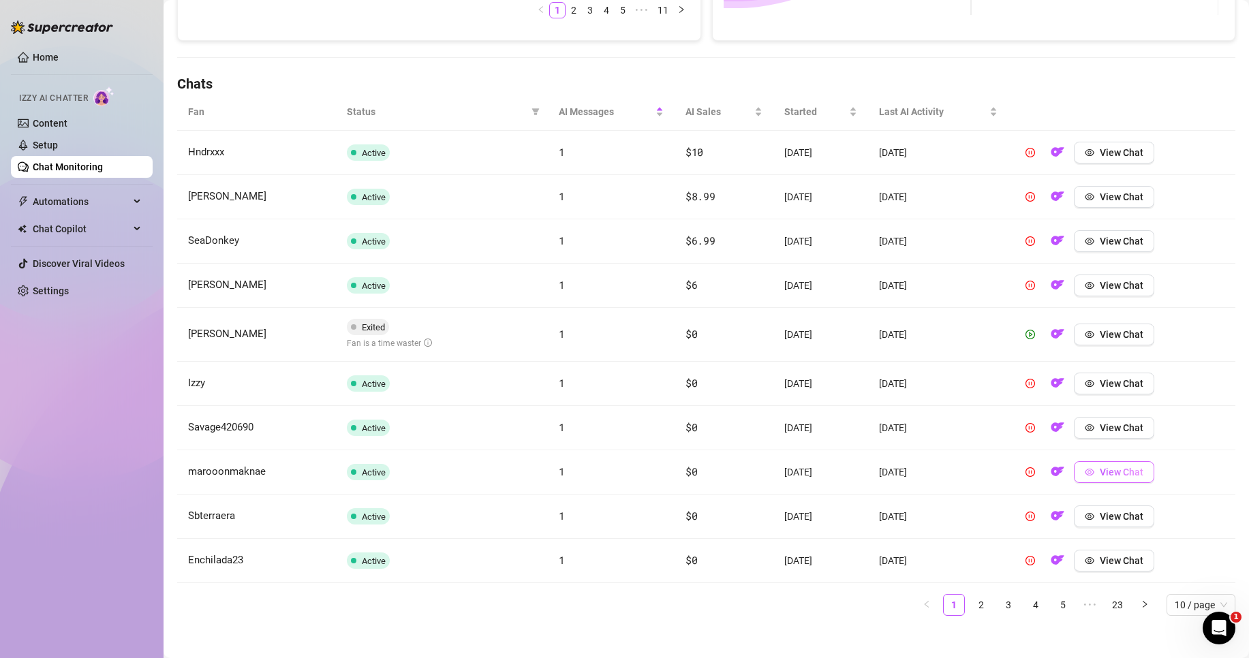
click at [1093, 477] on button "View Chat" at bounding box center [1114, 472] width 80 height 22
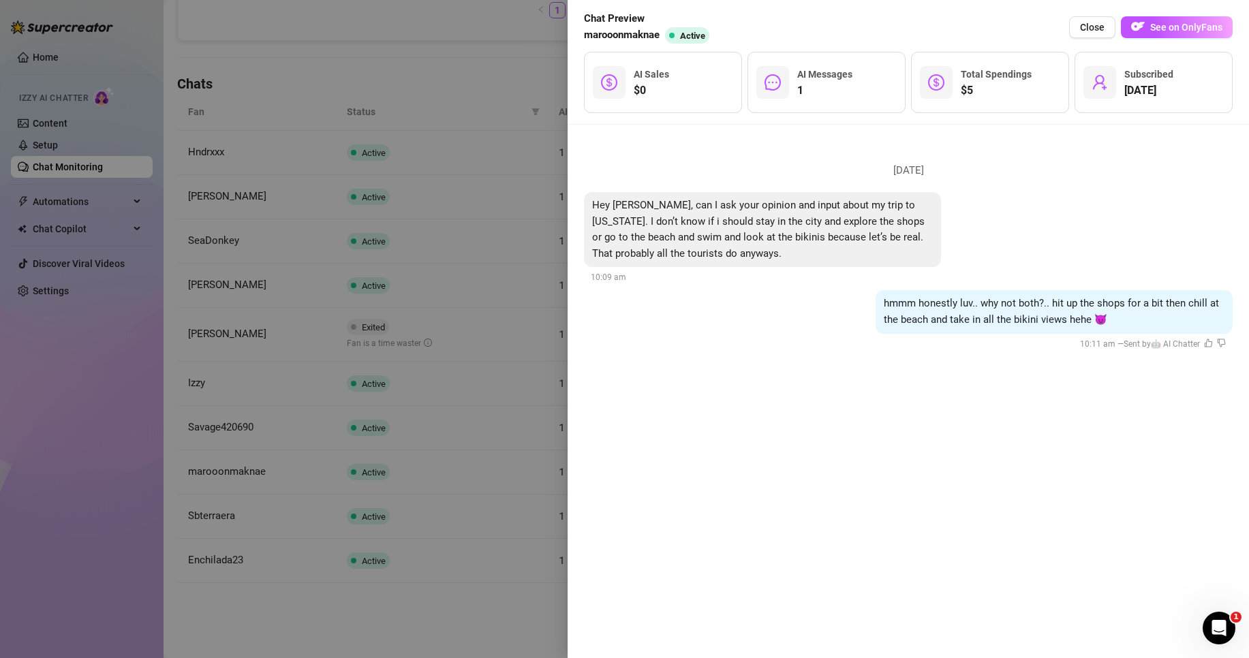
click at [91, 442] on div at bounding box center [624, 329] width 1249 height 658
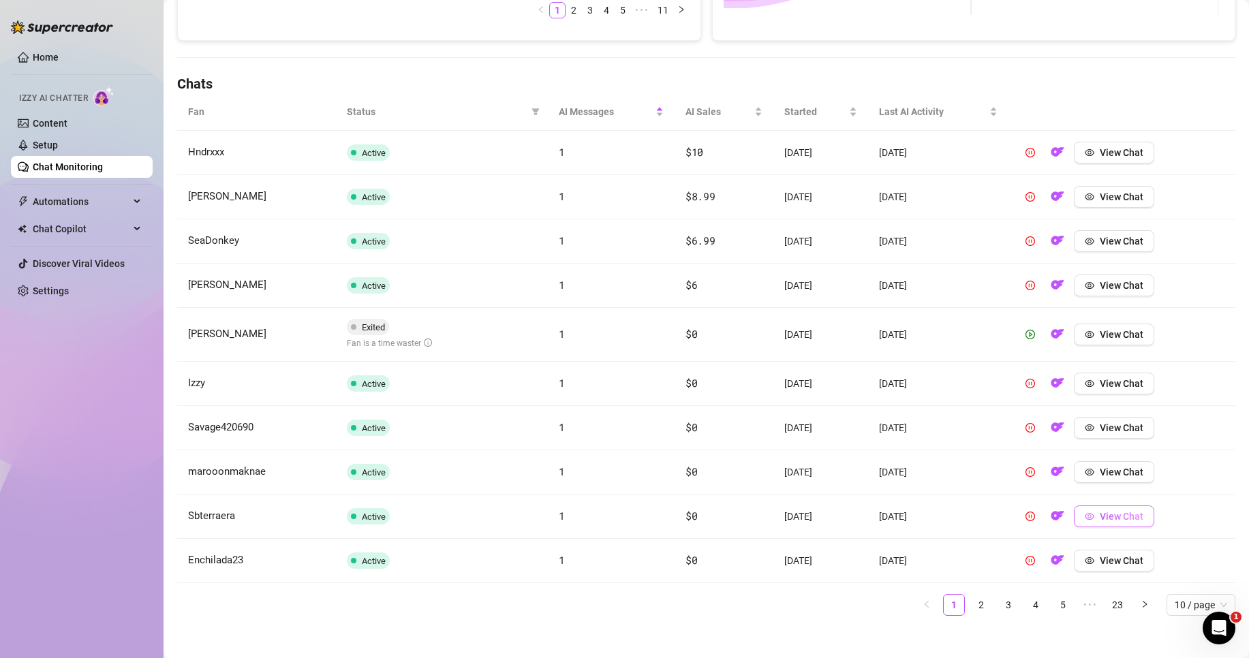
click at [1092, 519] on button "View Chat" at bounding box center [1114, 517] width 80 height 22
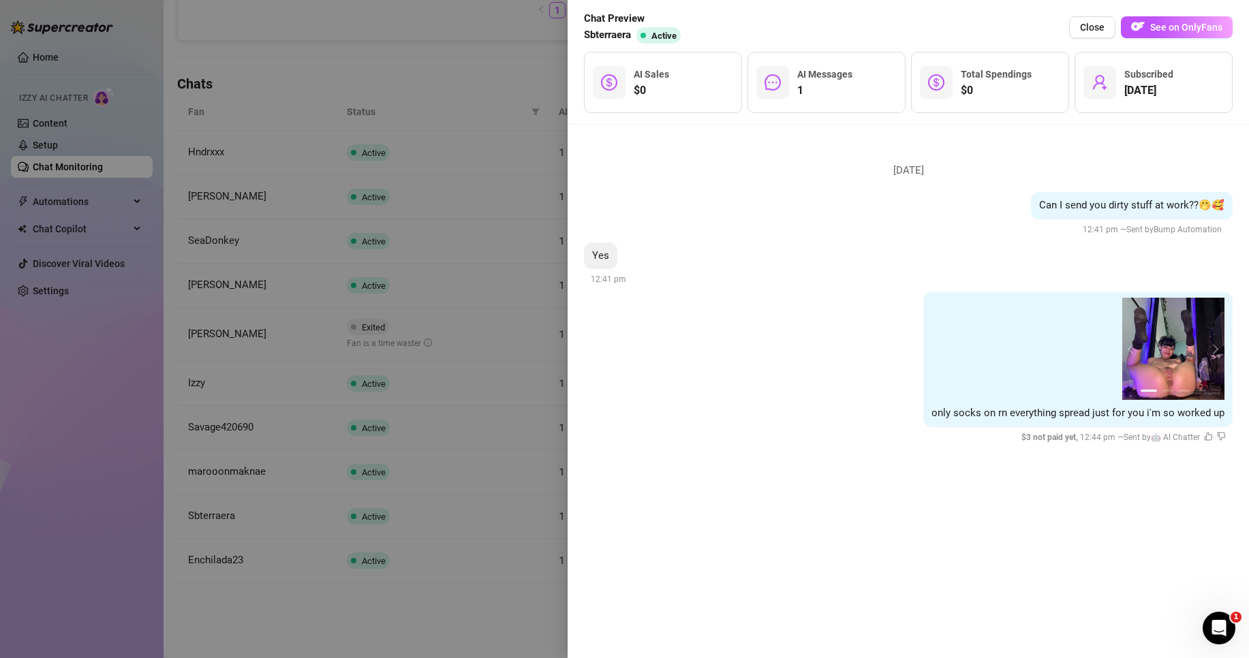
click at [598, 451] on li "Friday, August 15 Can I send you dirty stuff at work??🤭🥰 12:41 pm — Sent by Bum…" at bounding box center [908, 300] width 649 height 318
click at [532, 436] on div at bounding box center [624, 329] width 1249 height 658
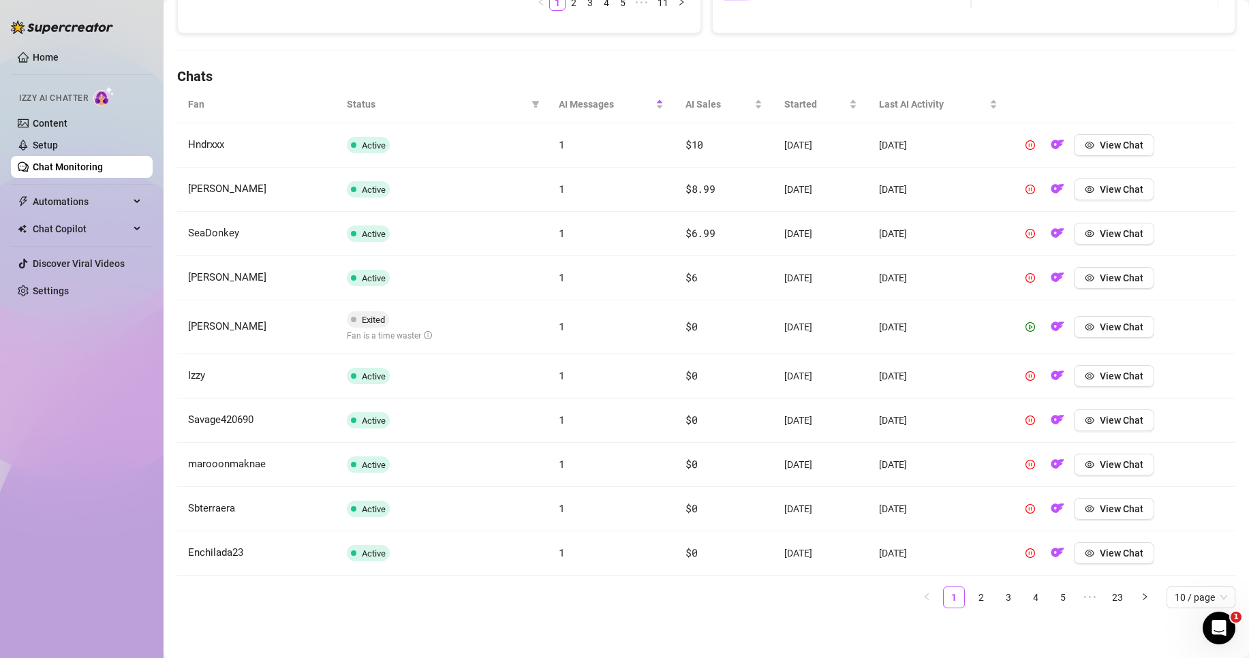
scroll to position [424, 0]
click at [1115, 561] on button "View Chat" at bounding box center [1114, 552] width 80 height 22
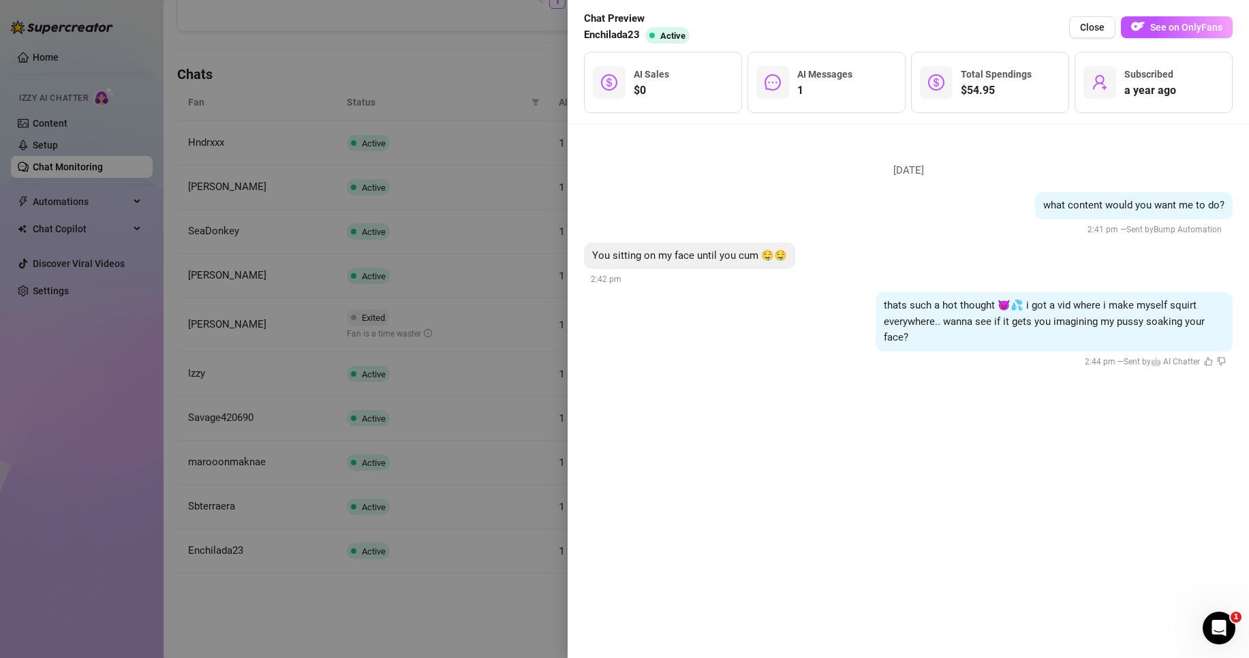
click at [551, 442] on div at bounding box center [624, 329] width 1249 height 658
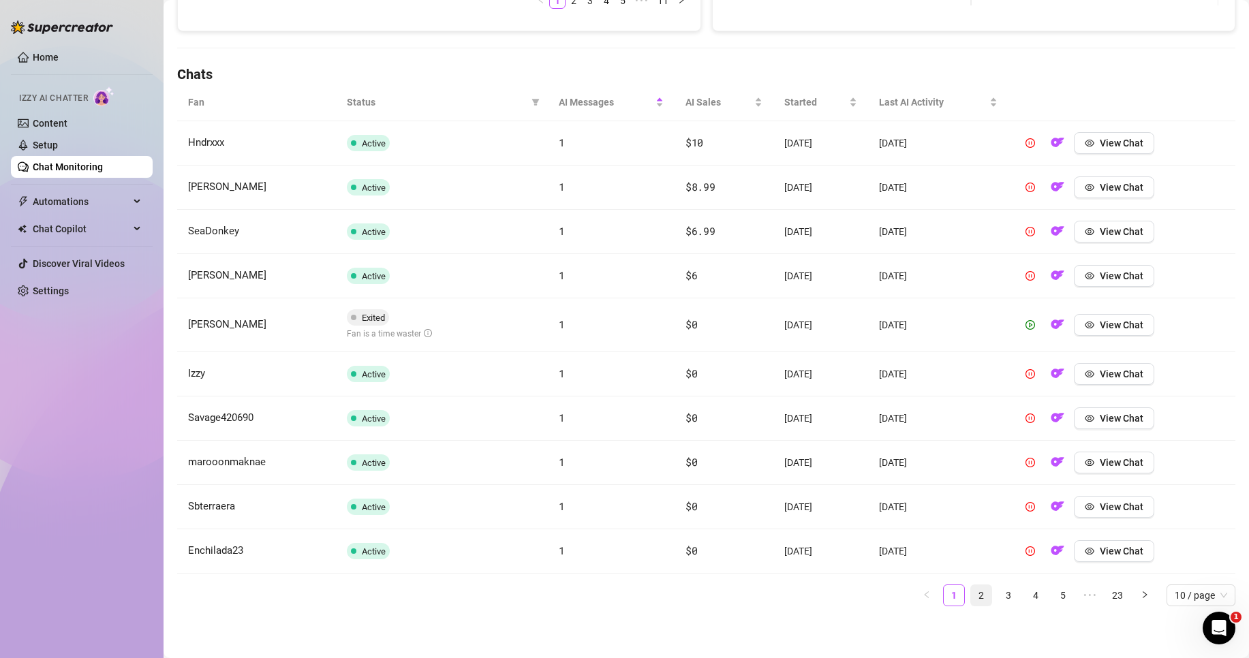
click at [973, 590] on link "2" at bounding box center [981, 596] width 20 height 20
click at [1133, 141] on span "View Chat" at bounding box center [1122, 143] width 44 height 11
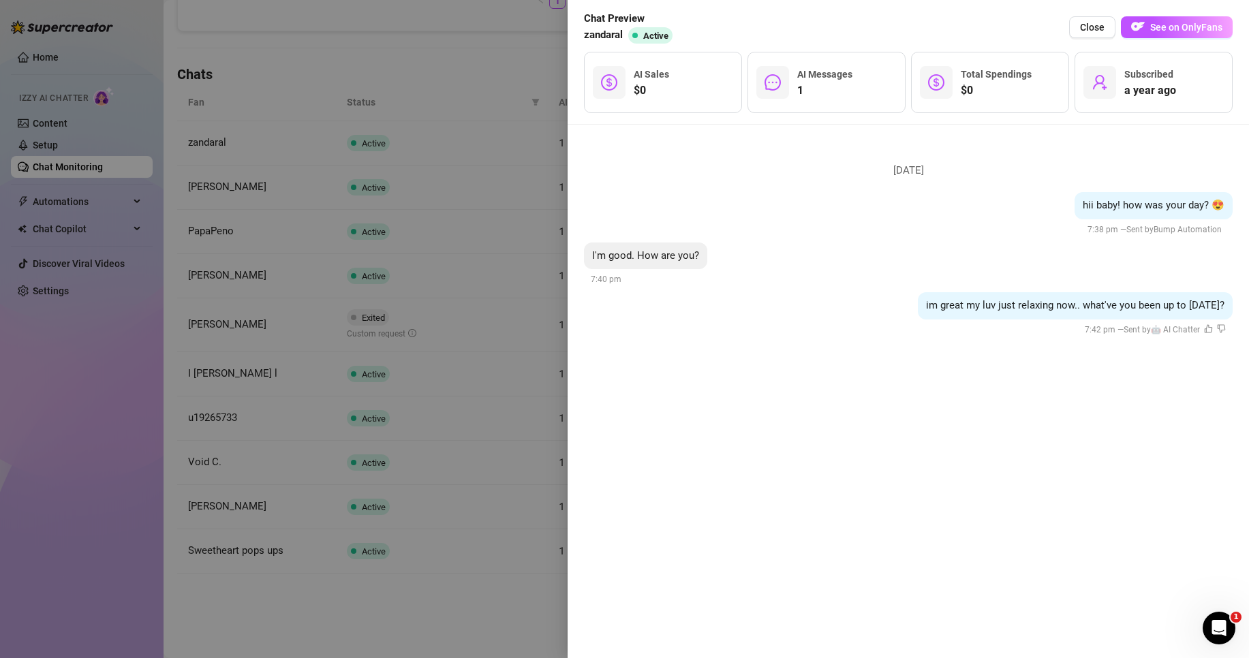
click at [524, 204] on div at bounding box center [624, 329] width 1249 height 658
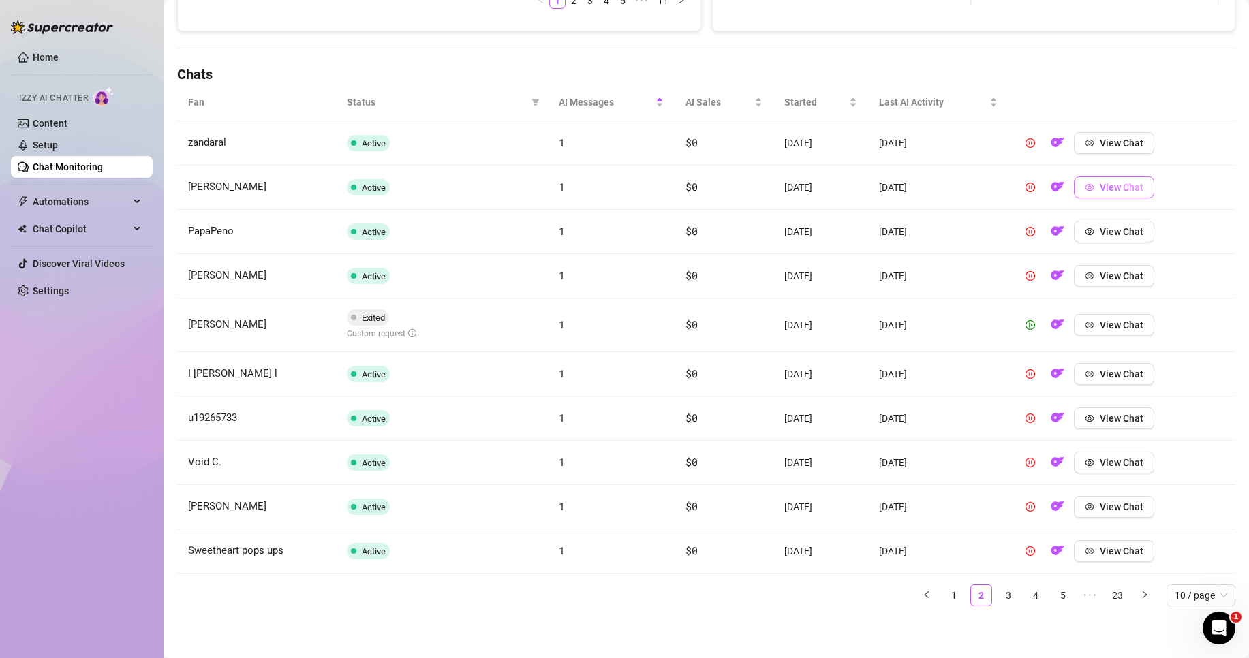
click at [1146, 194] on button "View Chat" at bounding box center [1114, 188] width 80 height 22
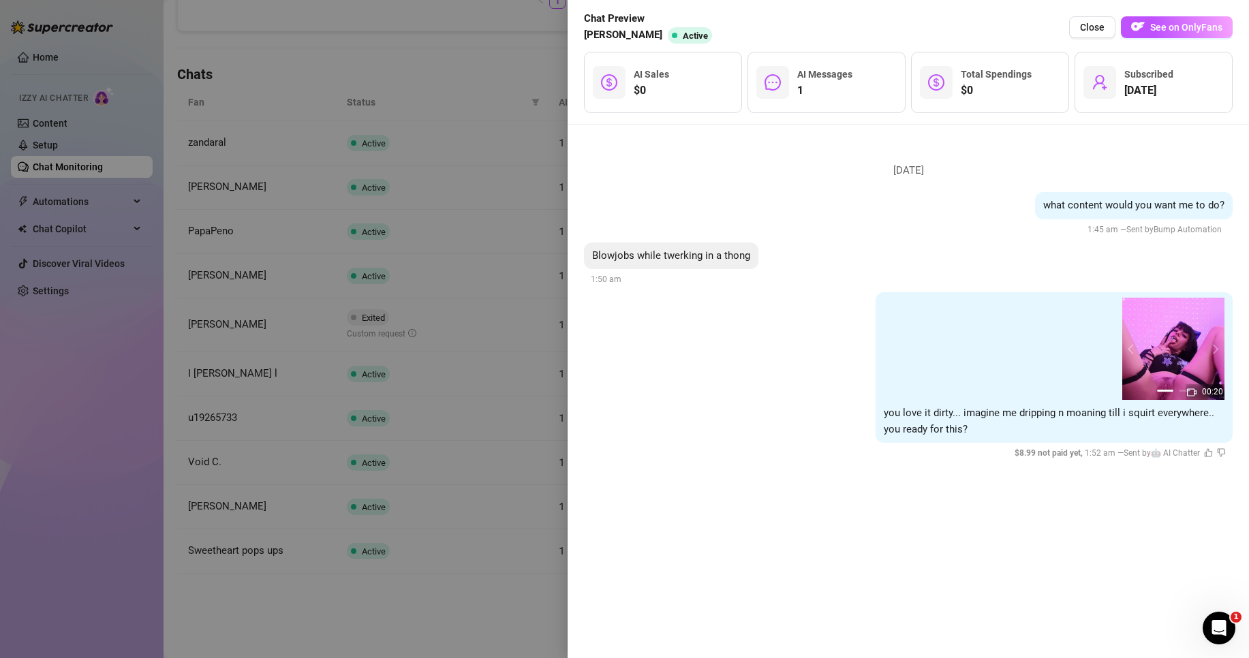
click at [544, 195] on div at bounding box center [624, 329] width 1249 height 658
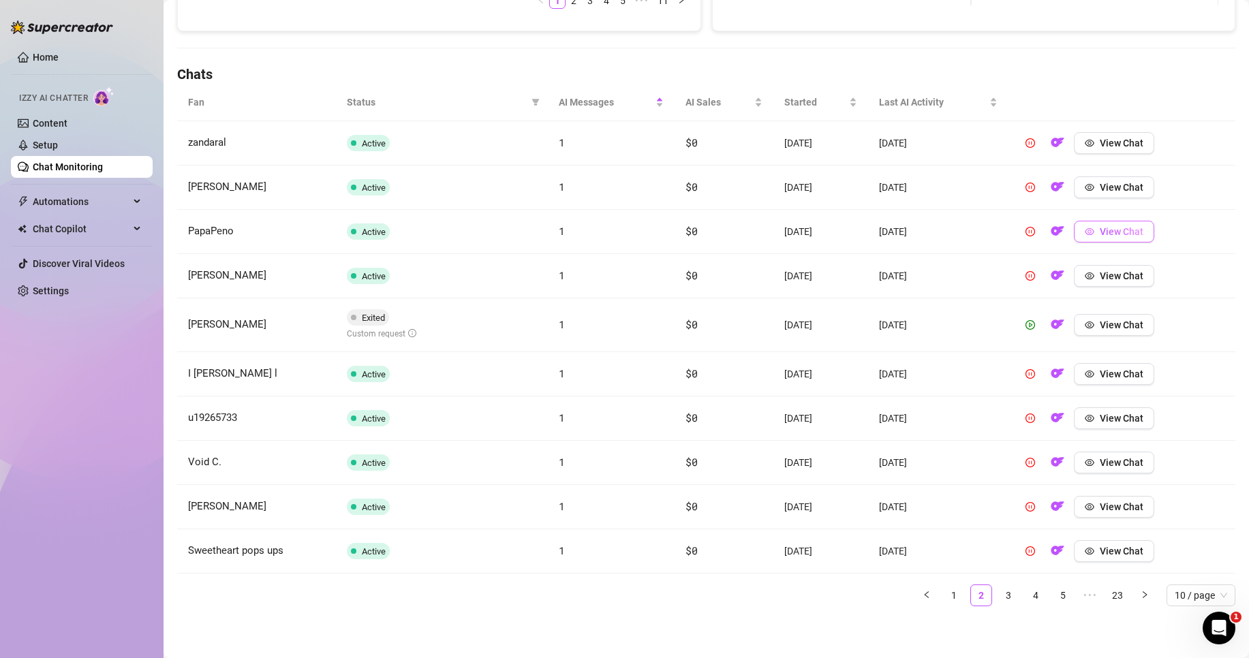
click at [1120, 234] on span "View Chat" at bounding box center [1122, 231] width 44 height 11
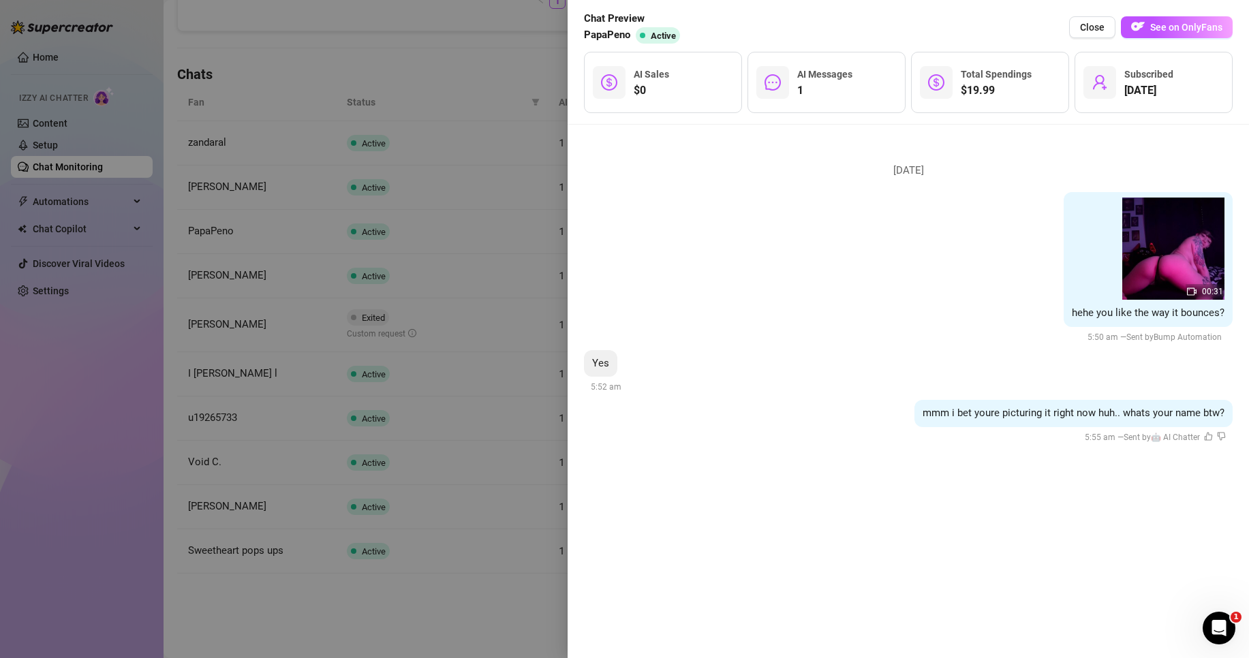
click at [430, 224] on div at bounding box center [624, 329] width 1249 height 658
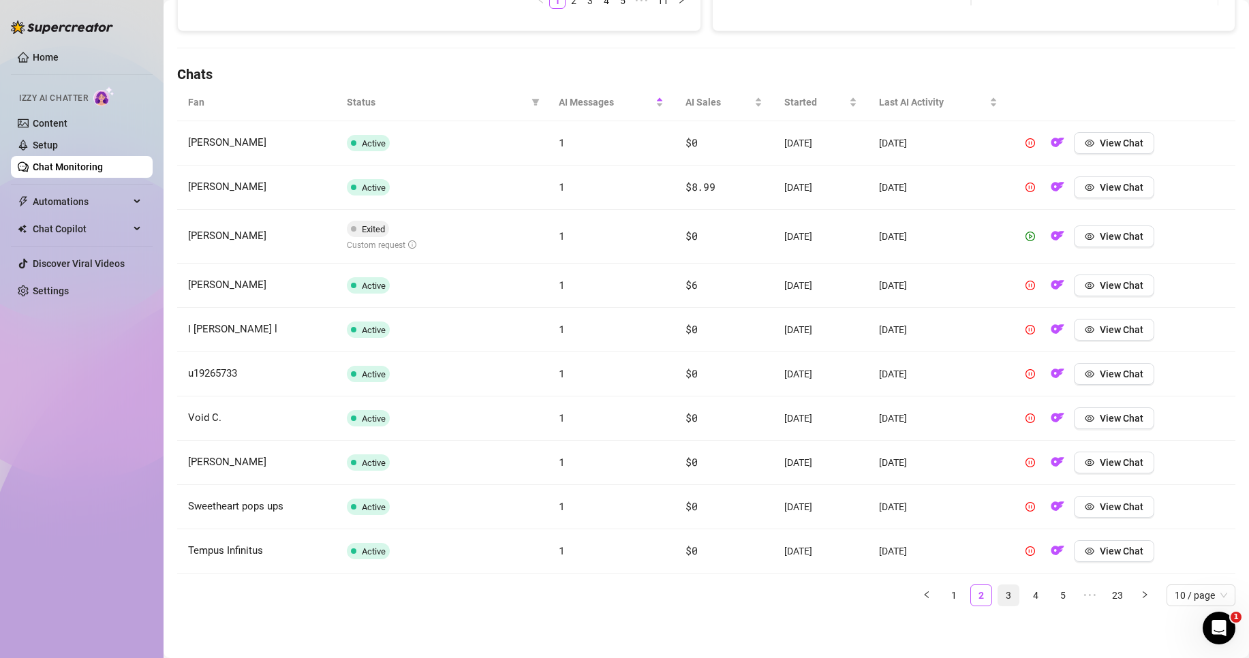
click at [999, 597] on link "3" at bounding box center [1009, 596] width 20 height 20
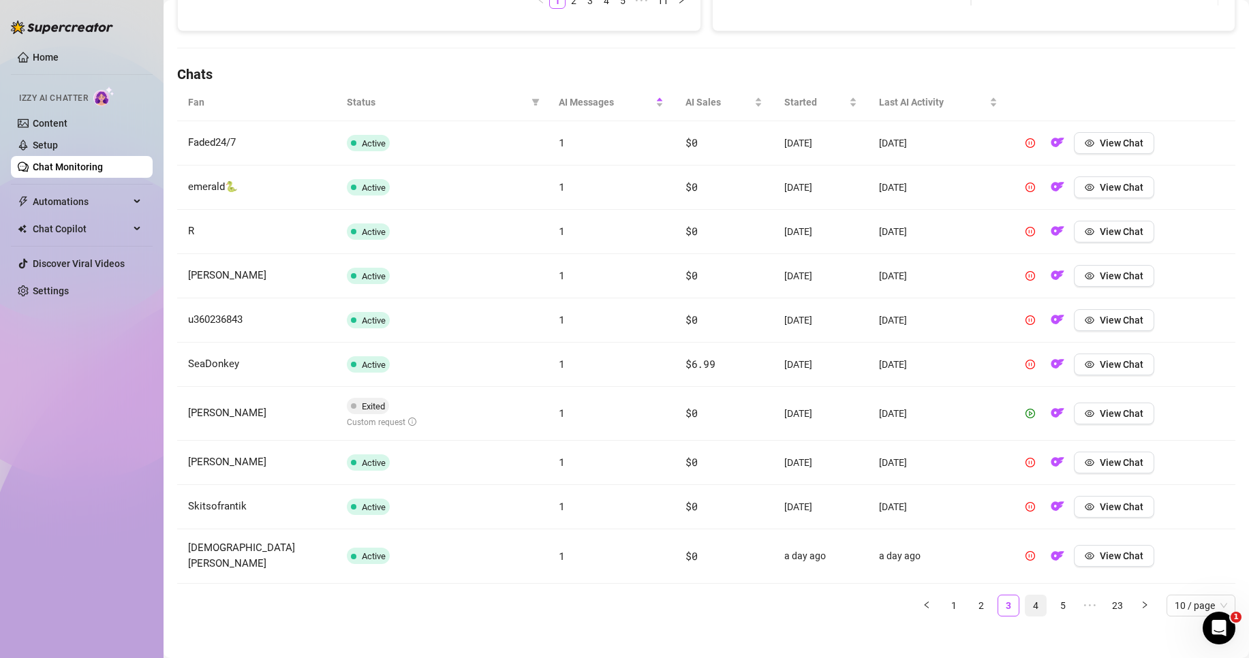
click at [1026, 599] on link "4" at bounding box center [1036, 606] width 20 height 20
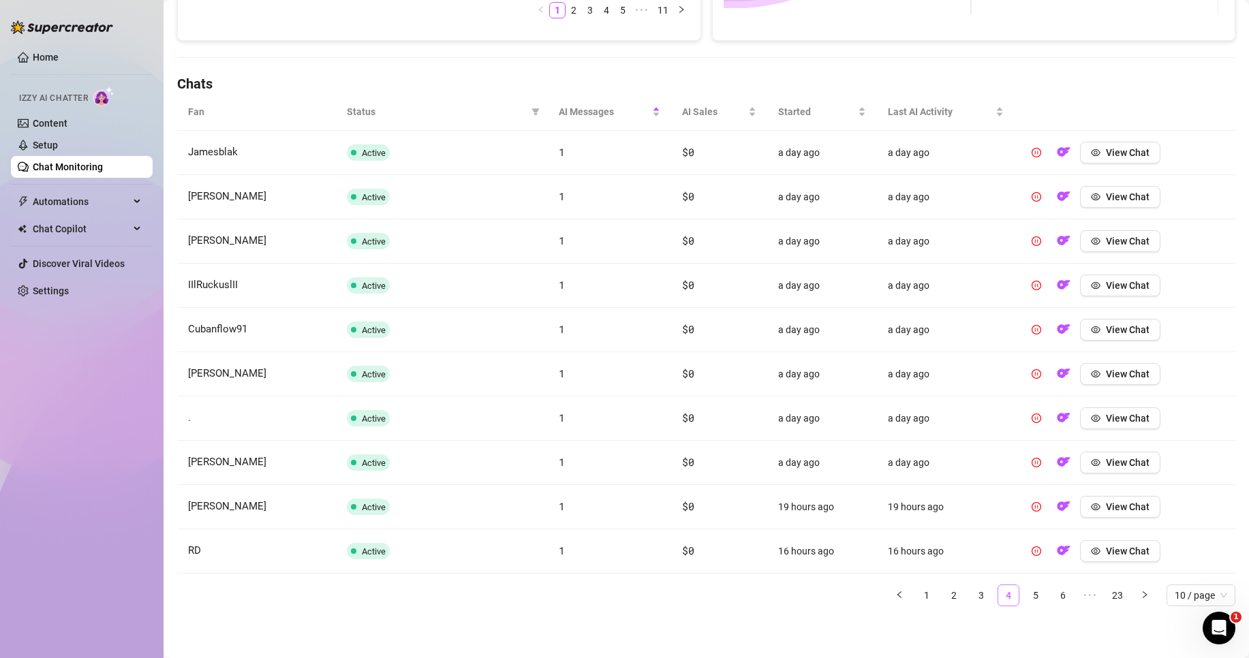
scroll to position [414, 0]
click at [1026, 596] on link "5" at bounding box center [1036, 596] width 20 height 20
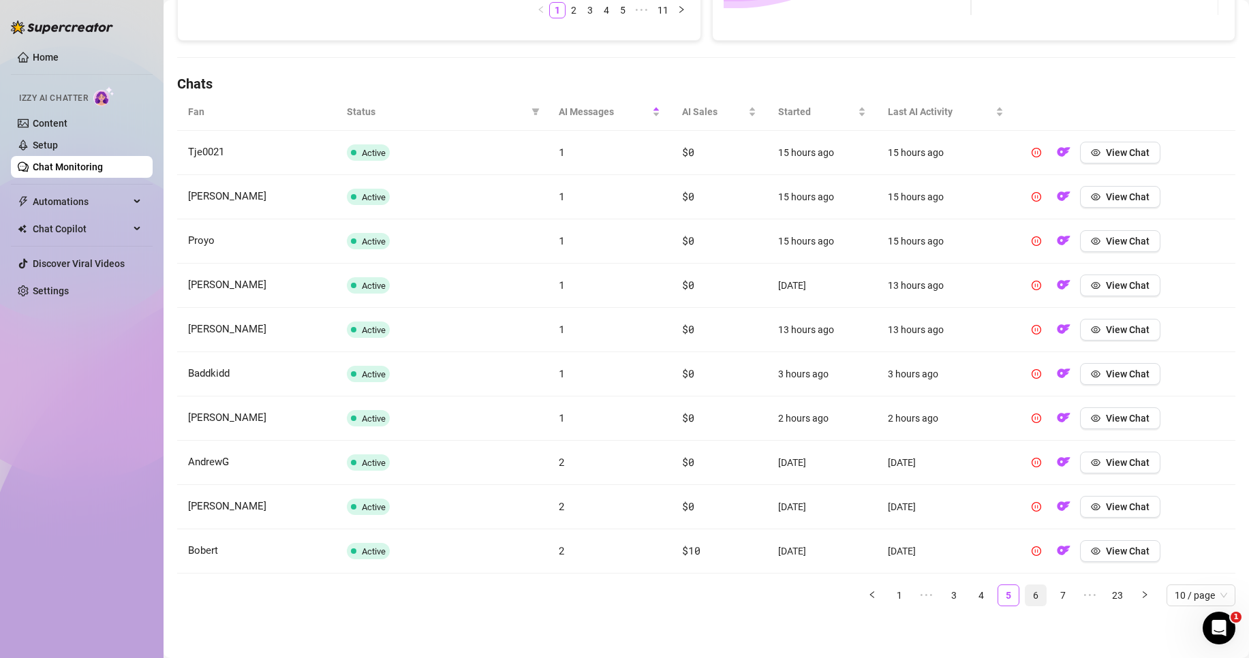
click at [1028, 597] on link "6" at bounding box center [1036, 596] width 20 height 20
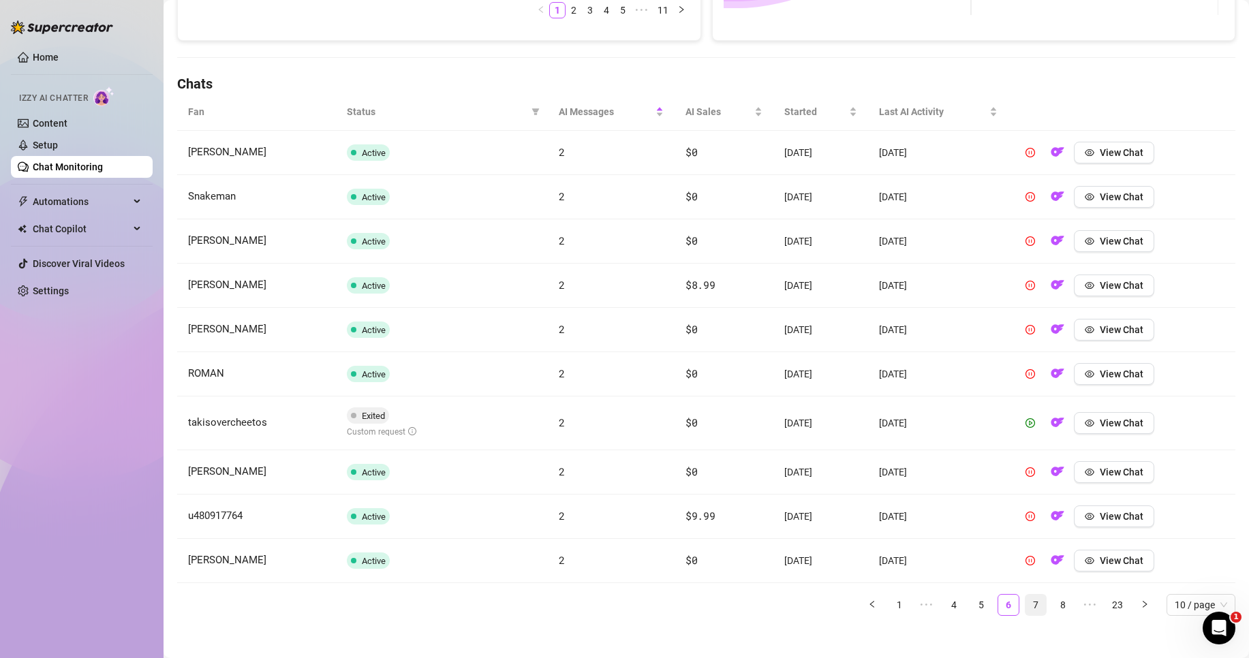
click at [1030, 606] on link "7" at bounding box center [1036, 605] width 20 height 20
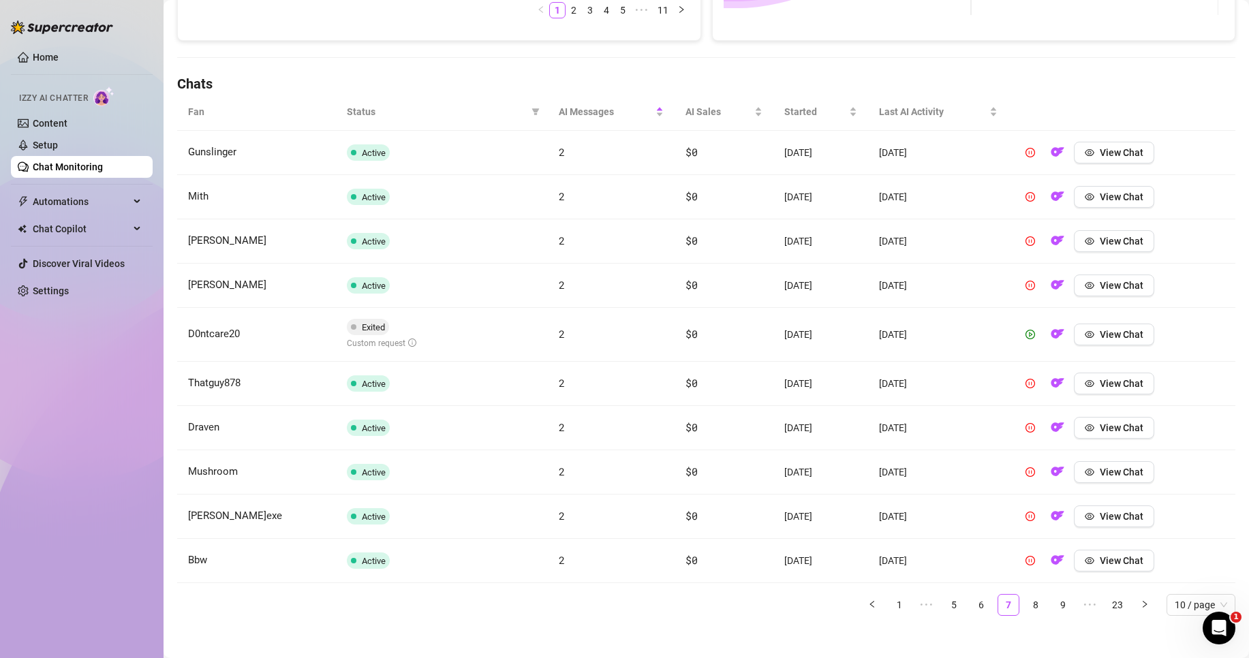
click at [894, 608] on link "1" at bounding box center [900, 605] width 20 height 20
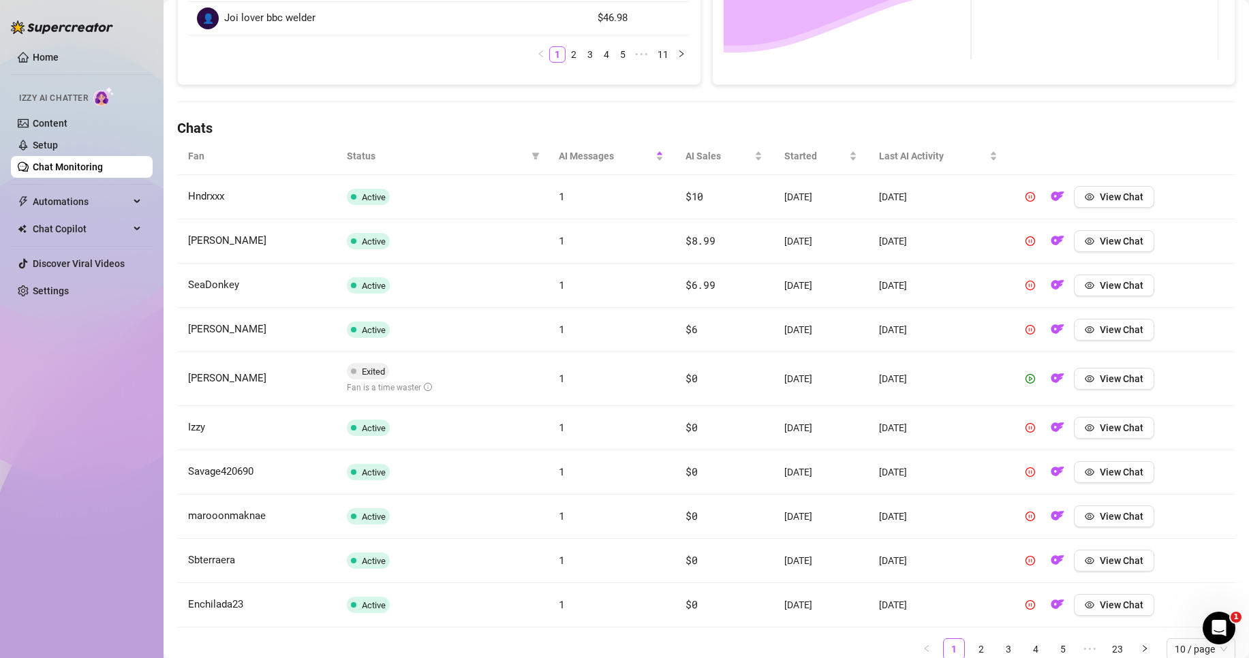
scroll to position [346, 0]
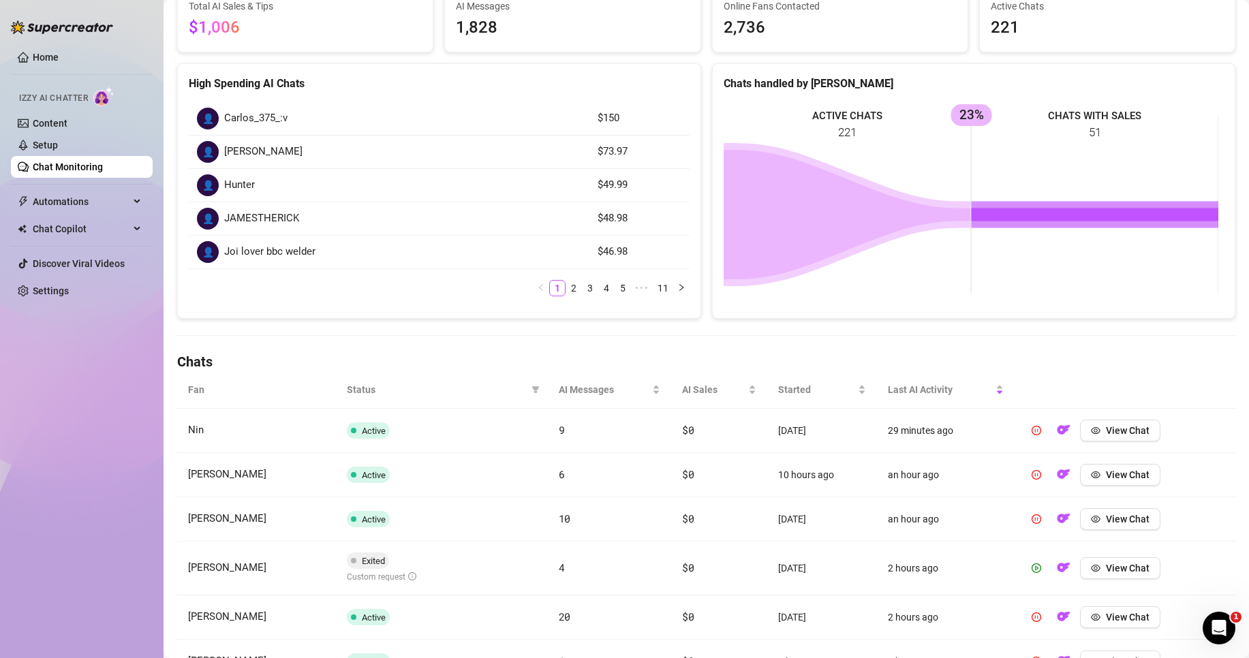
scroll to position [204, 0]
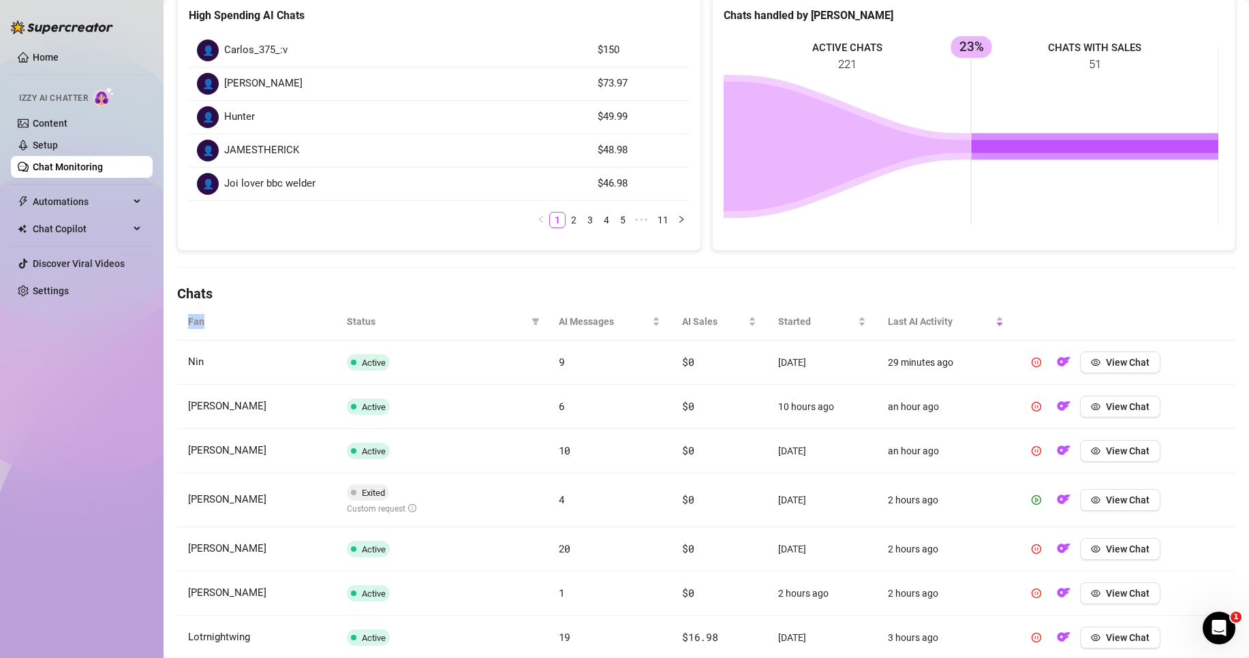
drag, startPoint x: 189, startPoint y: 320, endPoint x: 207, endPoint y: 316, distance: 18.2
click at [207, 316] on th "Fan" at bounding box center [256, 321] width 159 height 37
drag, startPoint x: 178, startPoint y: 295, endPoint x: 224, endPoint y: 288, distance: 46.2
click at [224, 288] on h4 "Chats" at bounding box center [706, 293] width 1059 height 19
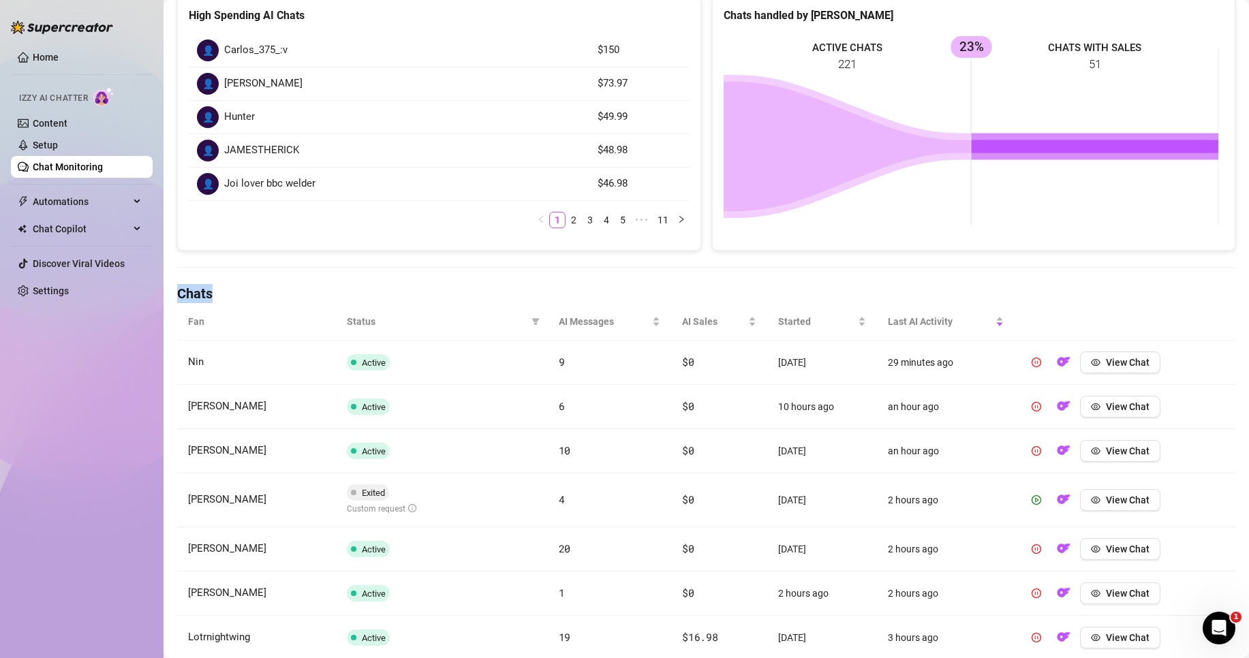
click at [224, 288] on h4 "Chats" at bounding box center [706, 293] width 1059 height 19
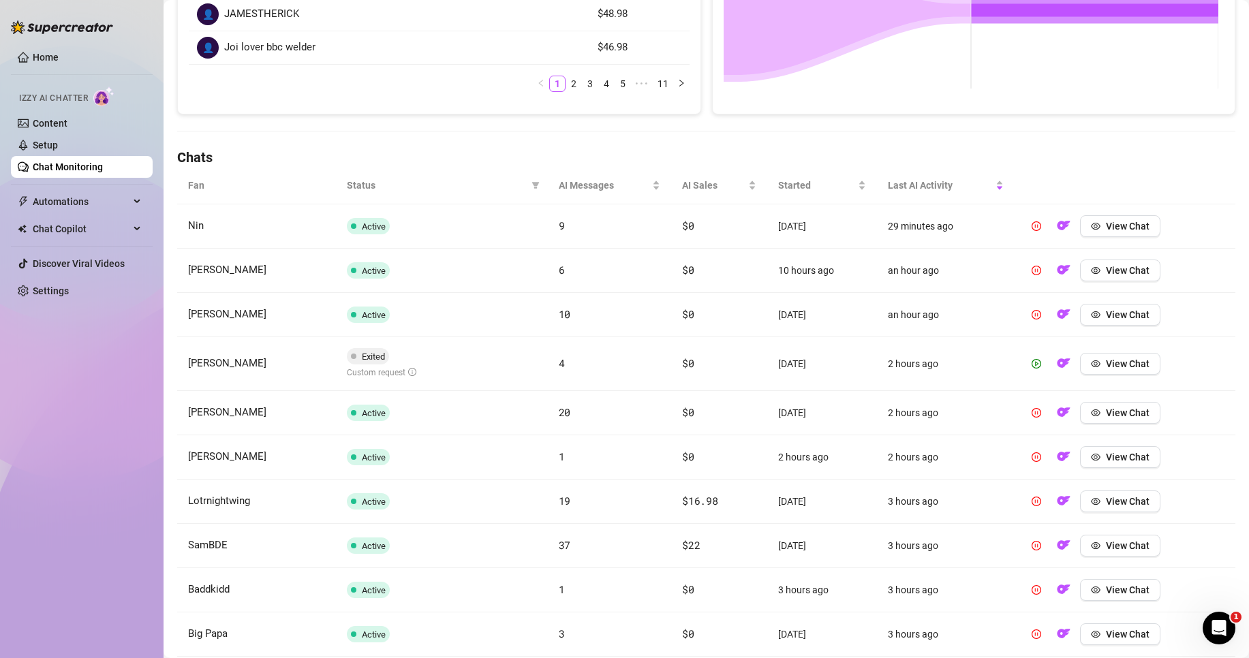
scroll to position [409, 0]
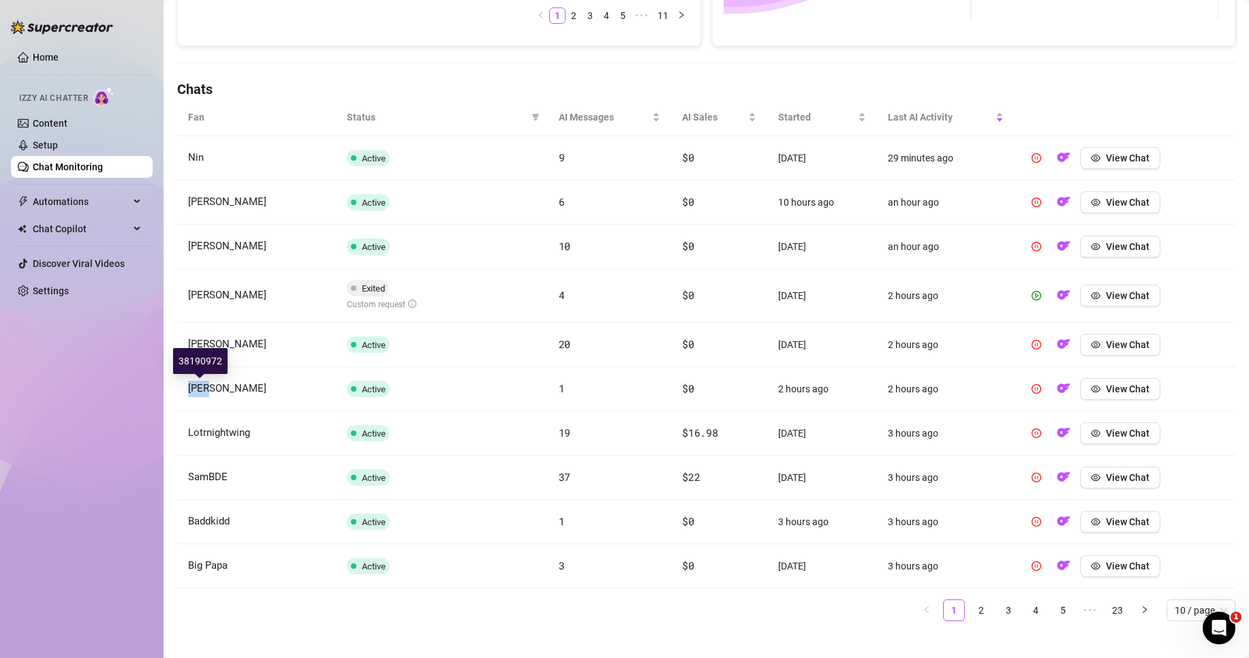
drag, startPoint x: 191, startPoint y: 389, endPoint x: 211, endPoint y: 389, distance: 19.8
click at [211, 389] on span "[PERSON_NAME]" at bounding box center [227, 388] width 78 height 12
drag, startPoint x: 194, startPoint y: 433, endPoint x: 210, endPoint y: 430, distance: 16.6
click at [210, 430] on span "Lotrnightwing" at bounding box center [219, 433] width 62 height 12
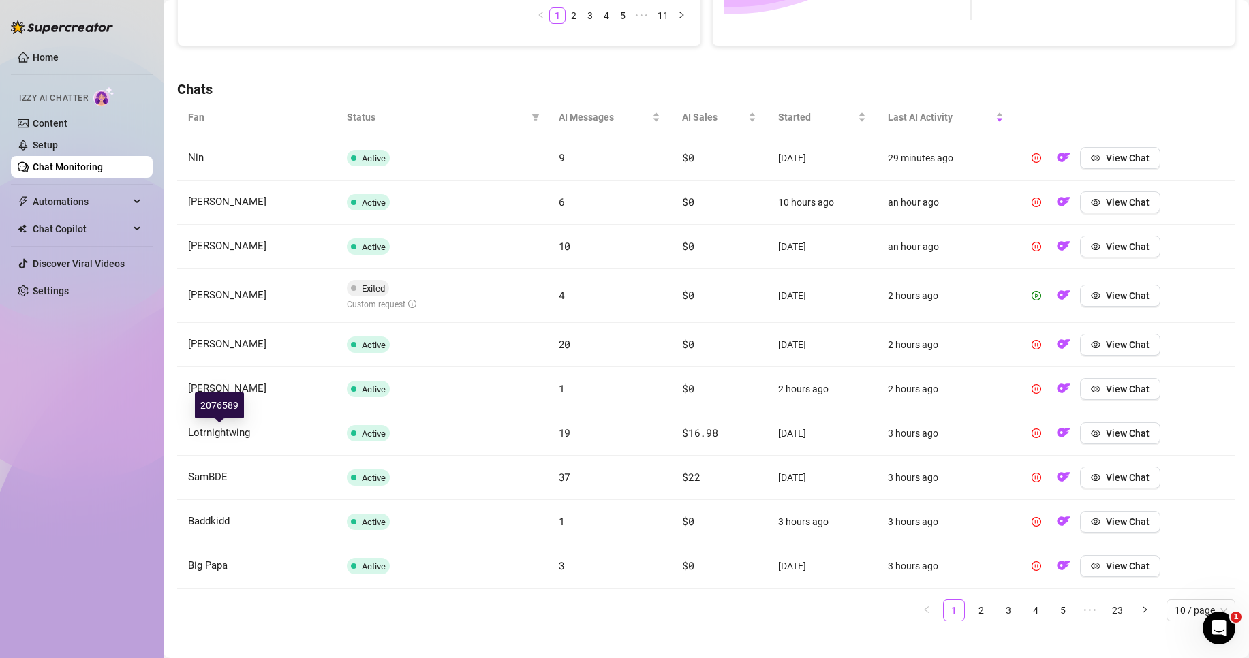
click at [222, 443] on td "Lotrnightwing" at bounding box center [256, 434] width 159 height 44
click at [971, 613] on link "2" at bounding box center [981, 611] width 20 height 20
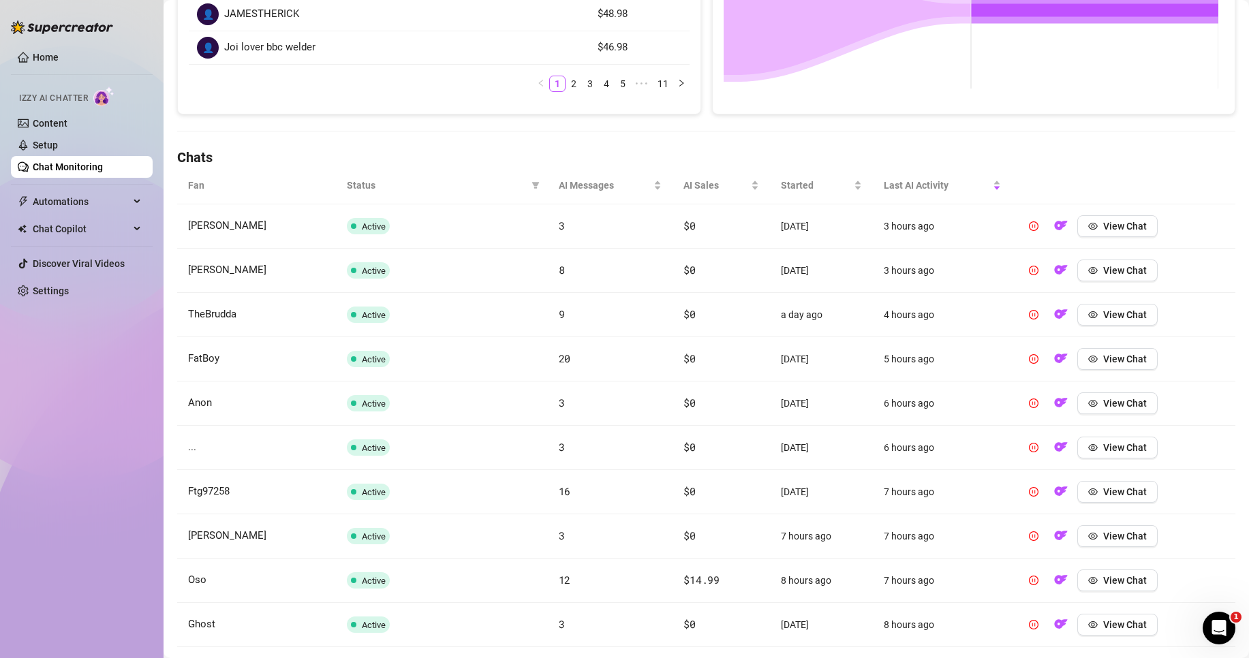
scroll to position [414, 0]
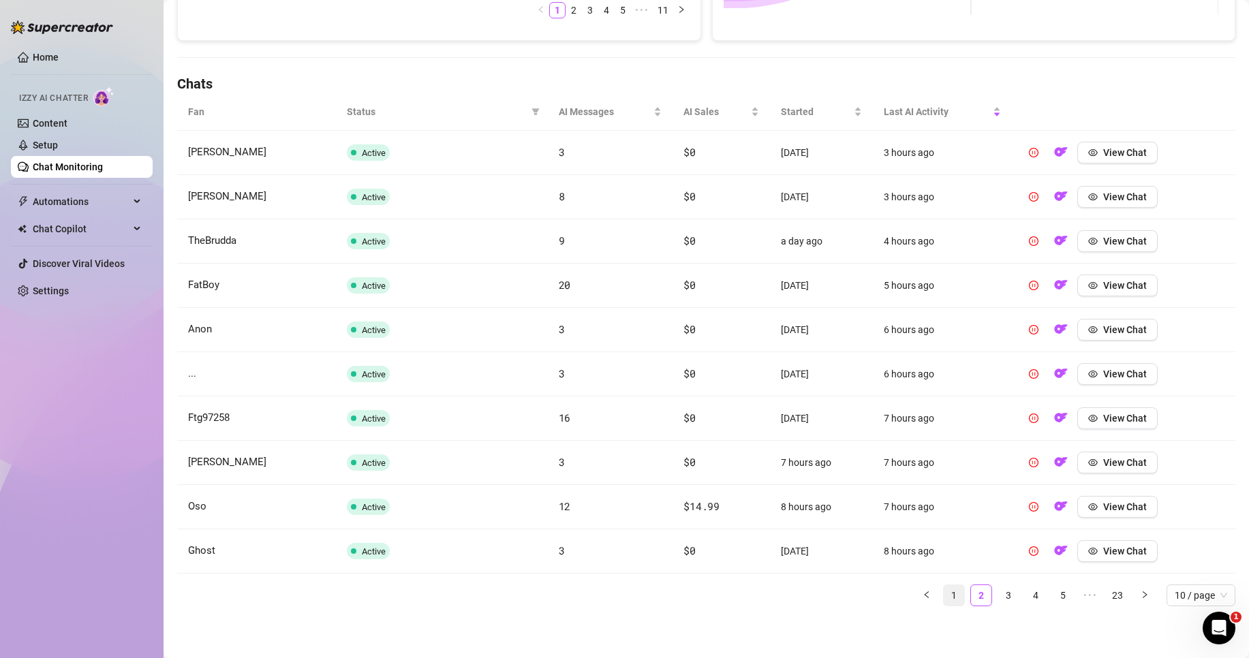
click at [944, 596] on link "1" at bounding box center [954, 596] width 20 height 20
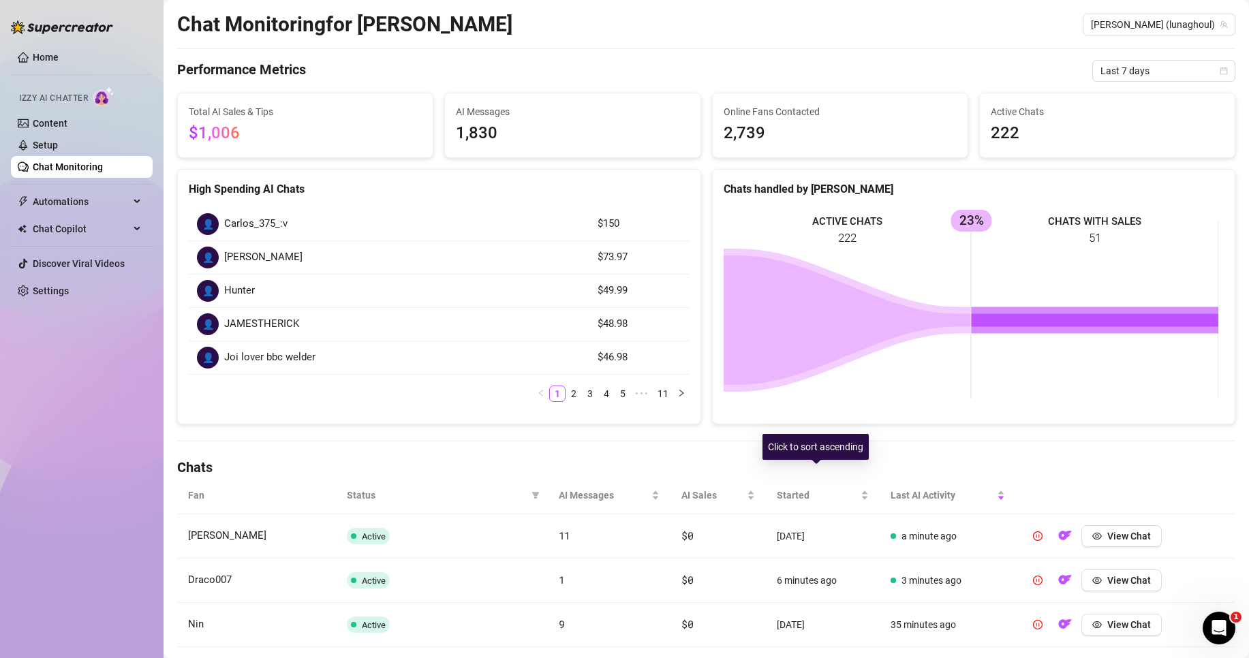
scroll to position [0, 0]
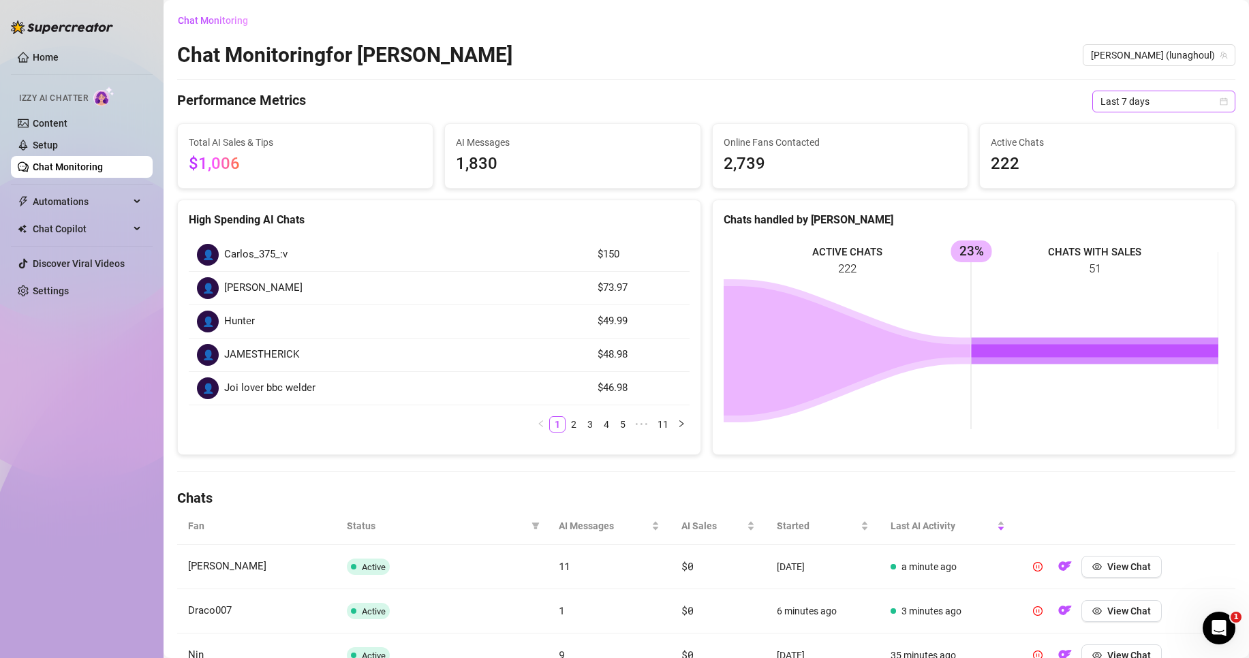
click at [1221, 99] on icon "calendar" at bounding box center [1224, 101] width 7 height 7
click at [1130, 132] on div "Last 24 hours" at bounding box center [1152, 128] width 121 height 15
click at [1159, 93] on span "Last 24 hours" at bounding box center [1164, 101] width 127 height 20
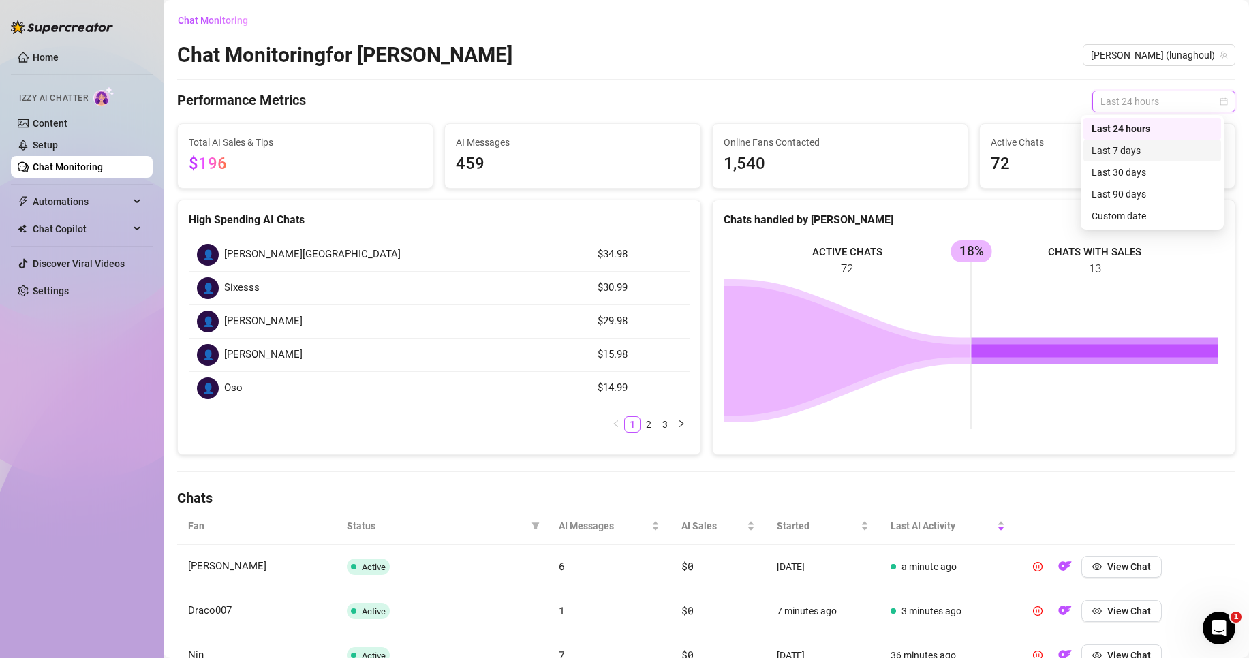
click at [1146, 153] on div "Last 7 days" at bounding box center [1152, 150] width 121 height 15
